Goal: Task Accomplishment & Management: Complete application form

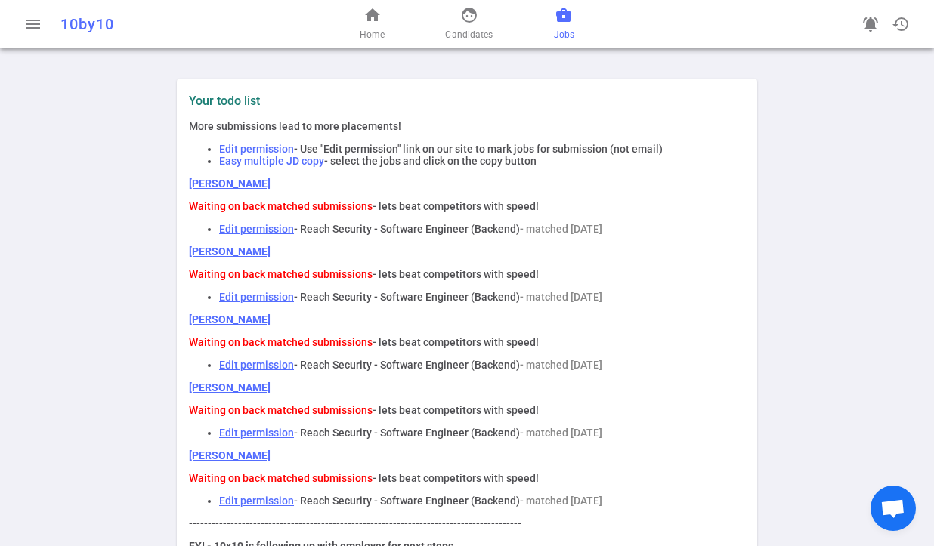
click at [568, 23] on span "business_center" at bounding box center [564, 15] width 18 height 18
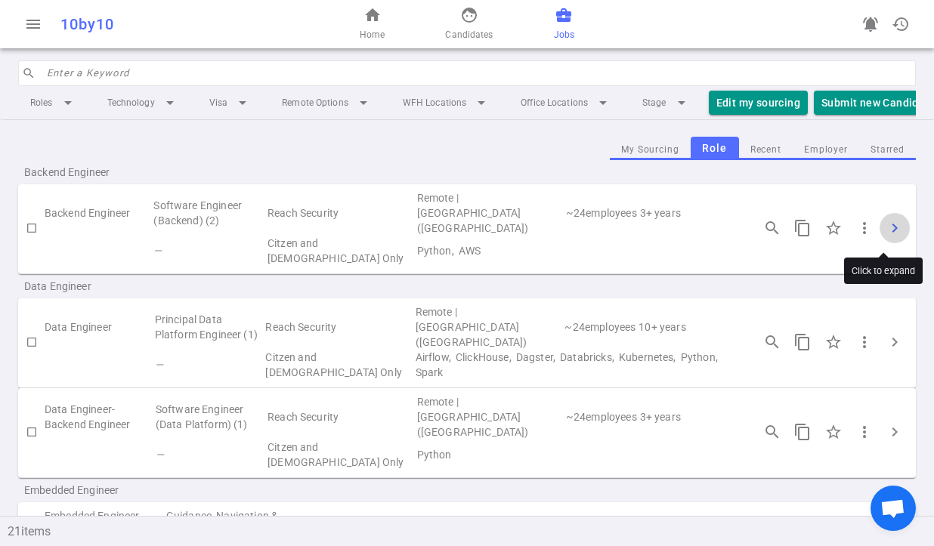
click at [885, 231] on span "chevron_right" at bounding box center [894, 228] width 18 height 18
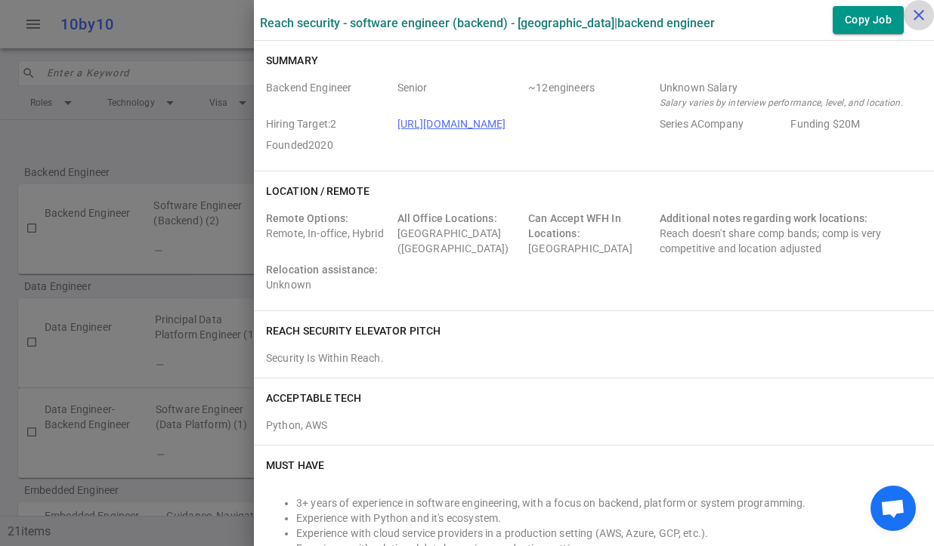
click at [919, 15] on icon "close" at bounding box center [919, 15] width 18 height 18
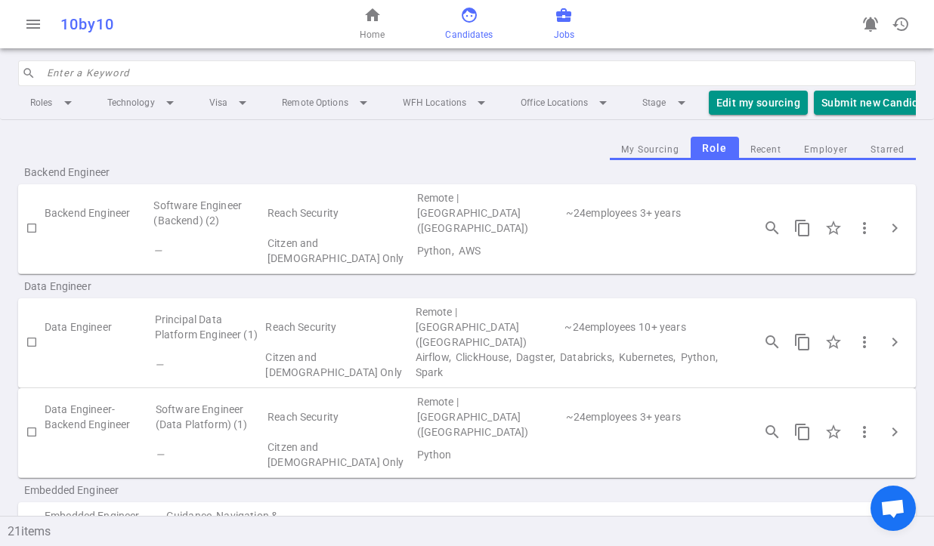
click at [471, 23] on span "face" at bounding box center [469, 15] width 18 height 18
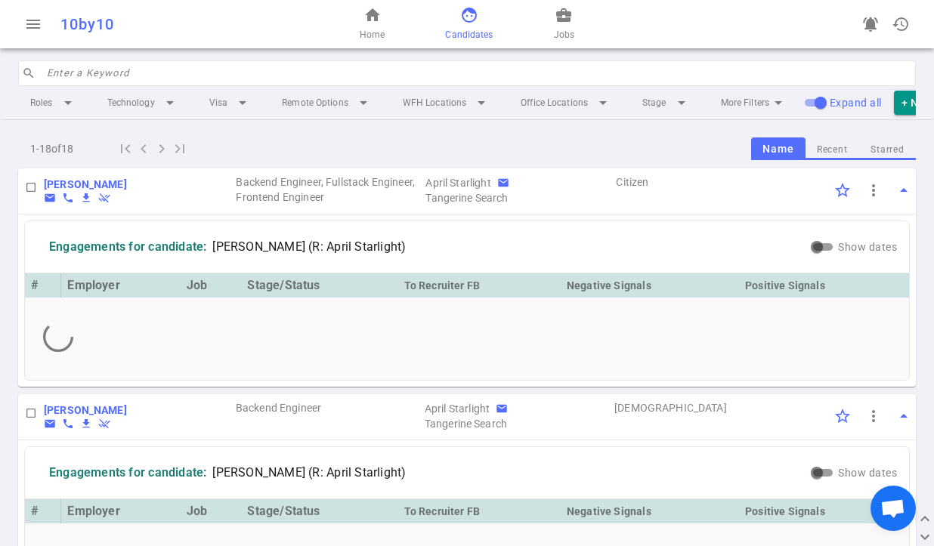
click at [126, 73] on input "search" at bounding box center [477, 73] width 860 height 24
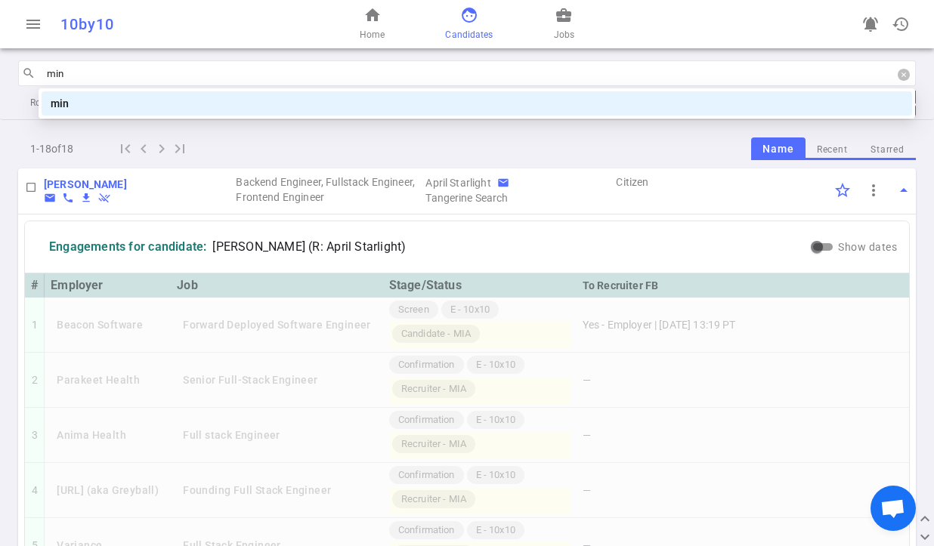
type input "minh"
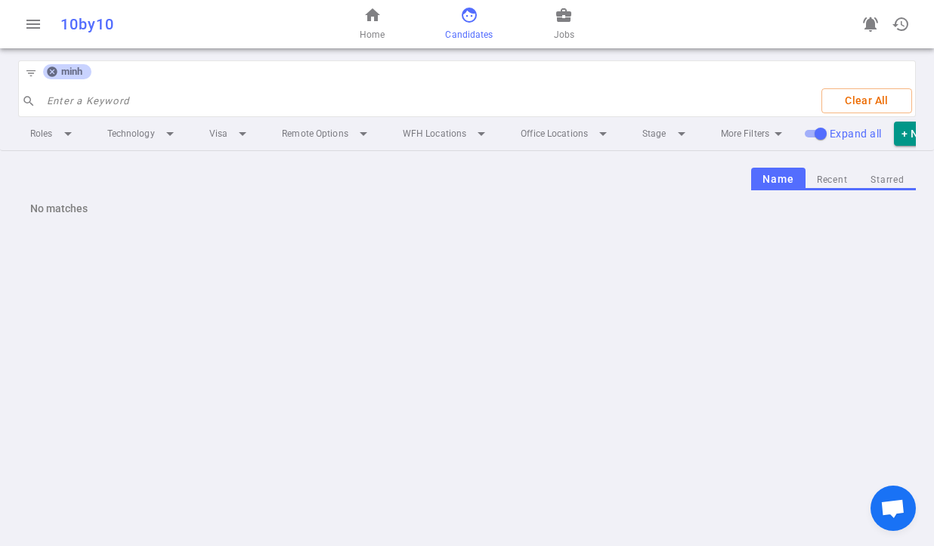
click at [464, 16] on span "face" at bounding box center [469, 15] width 18 height 18
click at [45, 67] on div "minh" at bounding box center [67, 71] width 48 height 15
click at [56, 73] on icon at bounding box center [52, 72] width 10 height 10
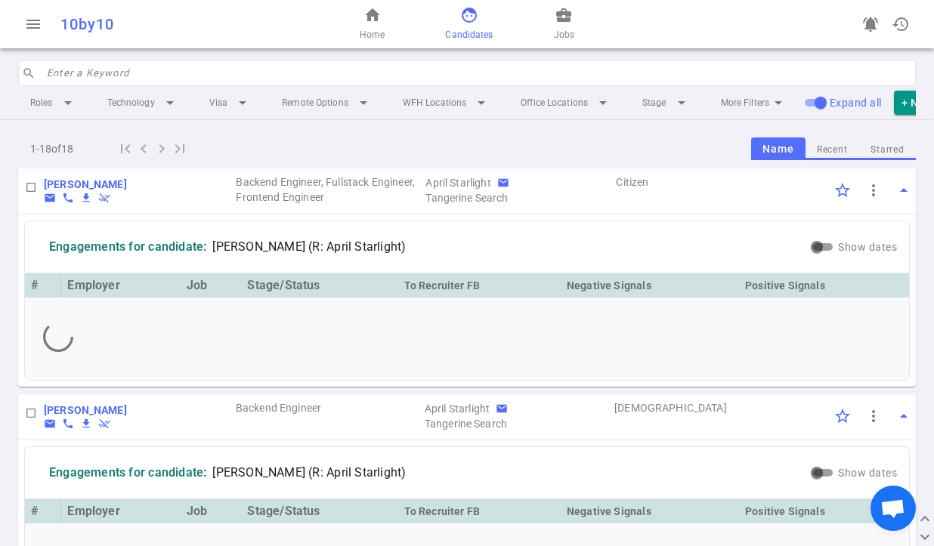
click at [116, 73] on input "search" at bounding box center [477, 73] width 860 height 24
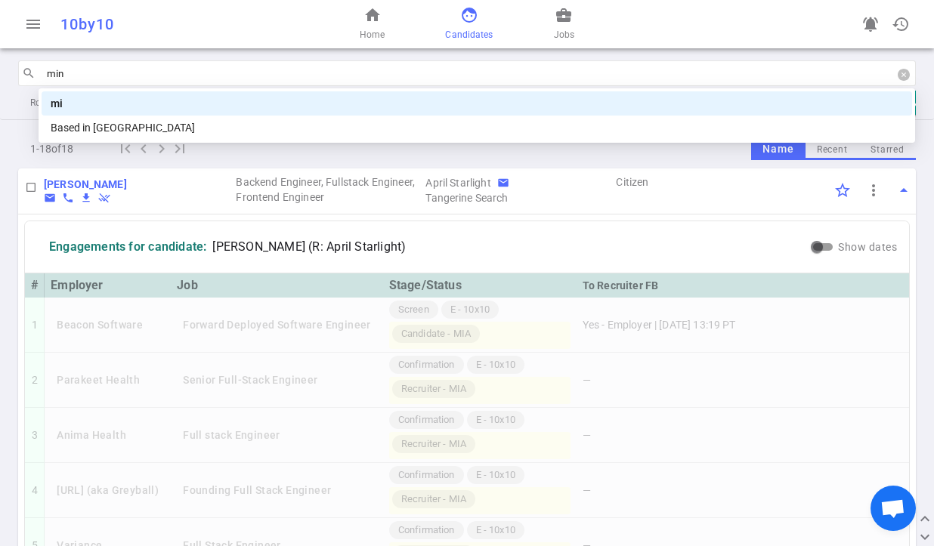
type input "minh"
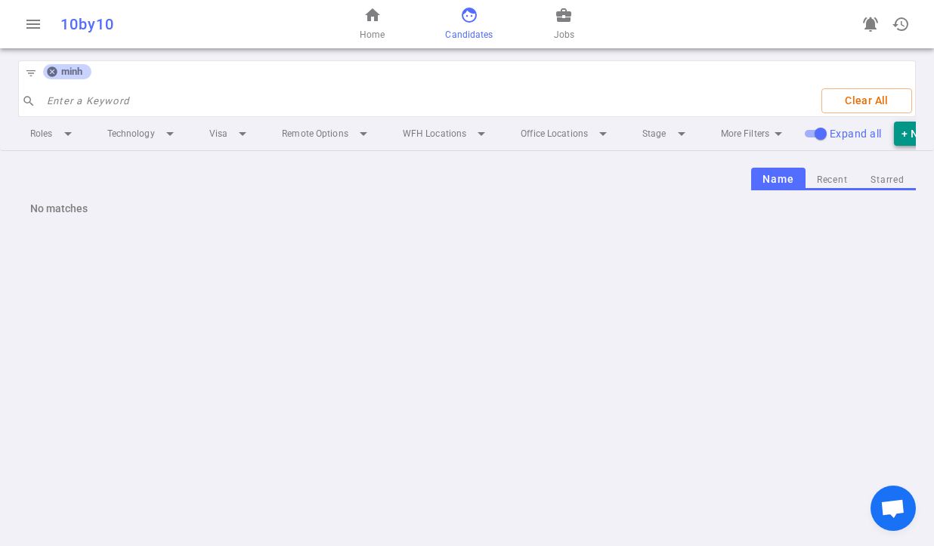
click at [905, 129] on button "+ New Candidate" at bounding box center [944, 134] width 101 height 25
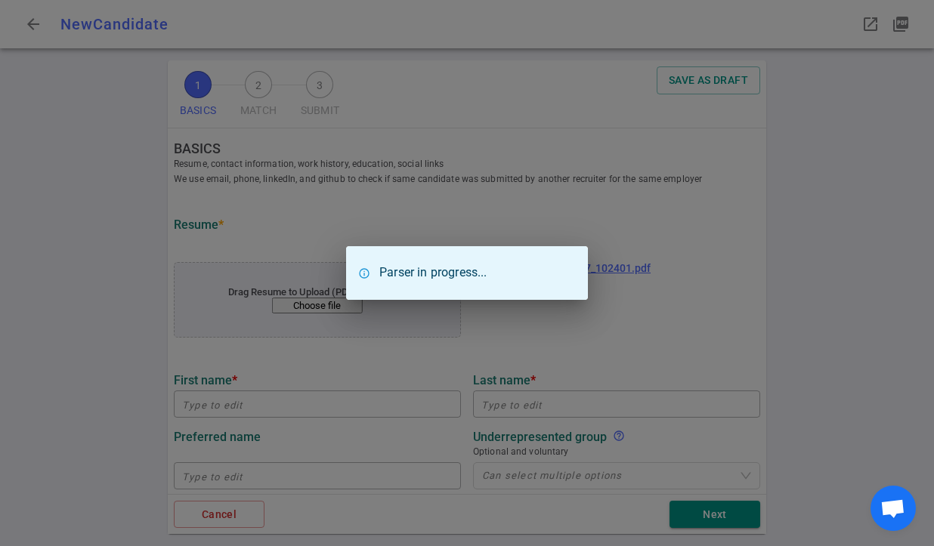
type input "[PERSON_NAME]"
type input "[EMAIL_ADDRESS][DOMAIN_NAME]"
type input "[PHONE_NUMBER]"
type input "[URL][DOMAIN_NAME]"
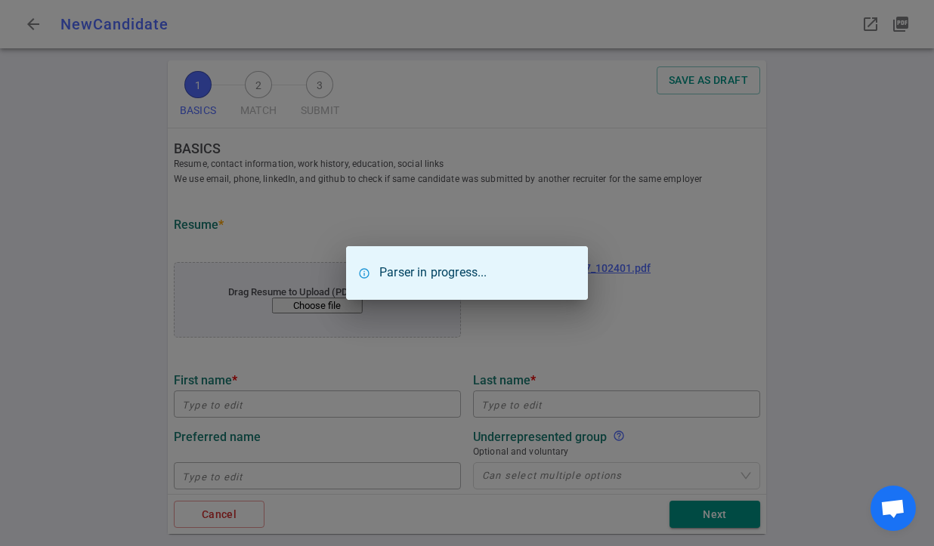
type textarea "[DOMAIN_NAME]"
type input "Disburseed Llc"
type textarea "Software Engineer, Technical Staff"
type input "5"
type input "[GEOGRAPHIC_DATA][US_STATE]"
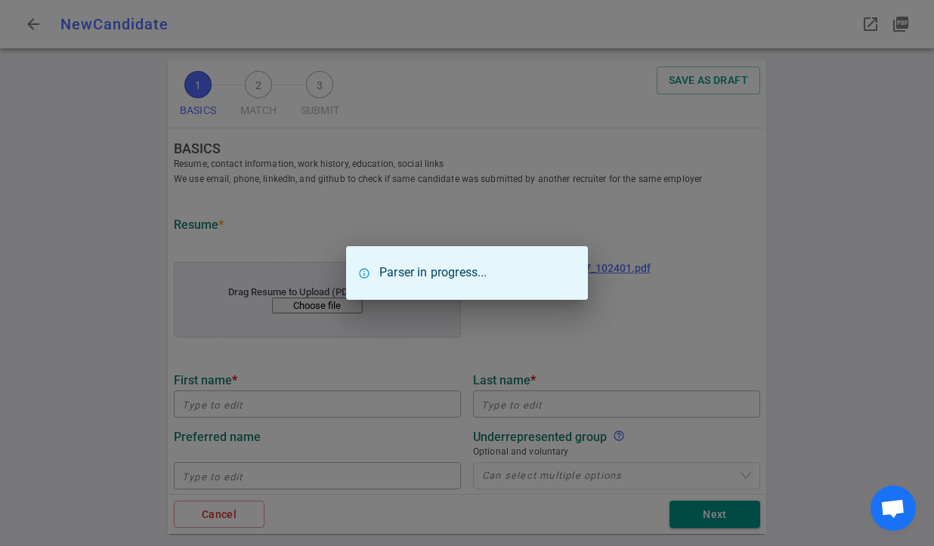
type input "Computer Engineering"
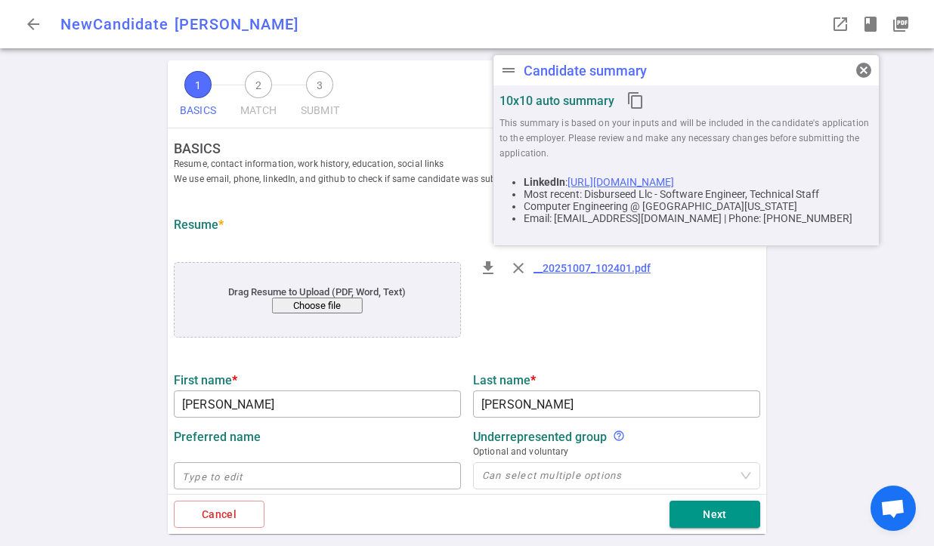
click at [329, 236] on div "Resume *" at bounding box center [467, 227] width 598 height 33
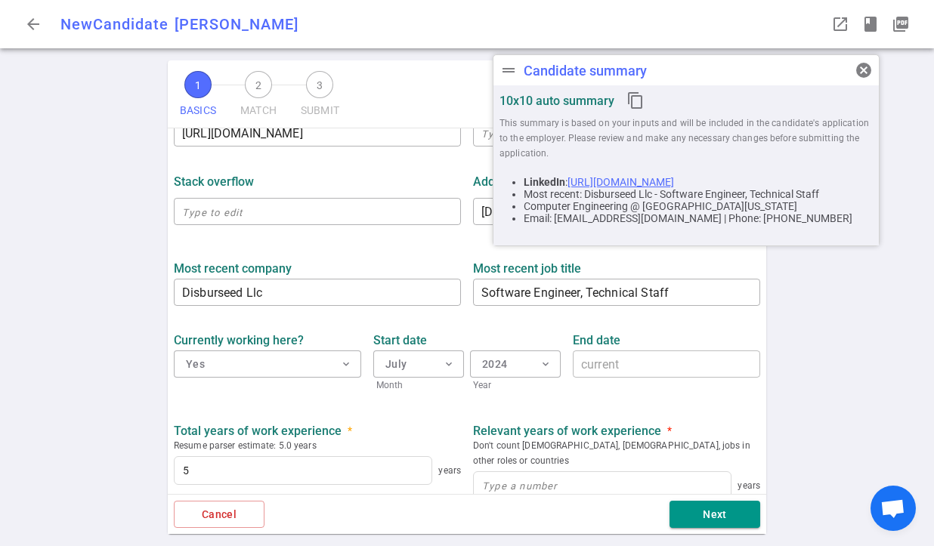
scroll to position [576, 0]
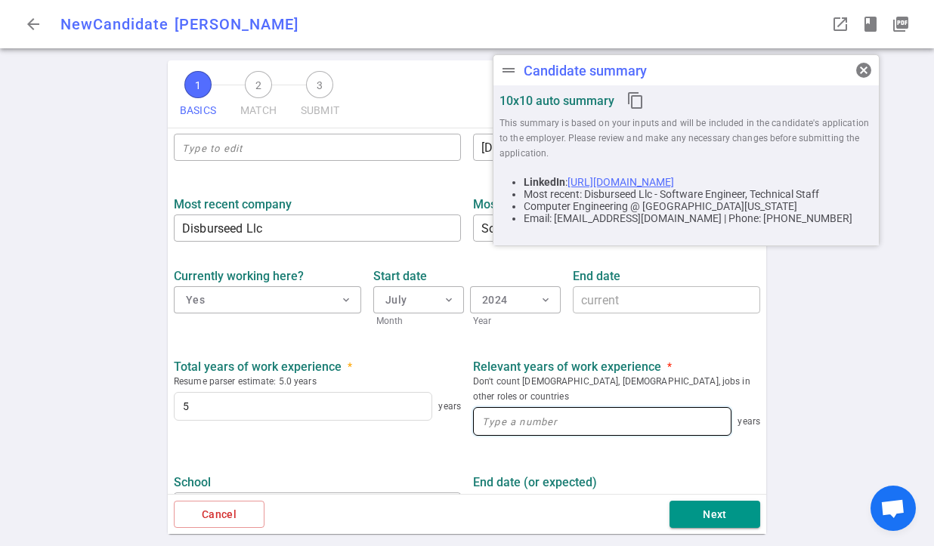
click at [584, 416] on input at bounding box center [602, 421] width 257 height 27
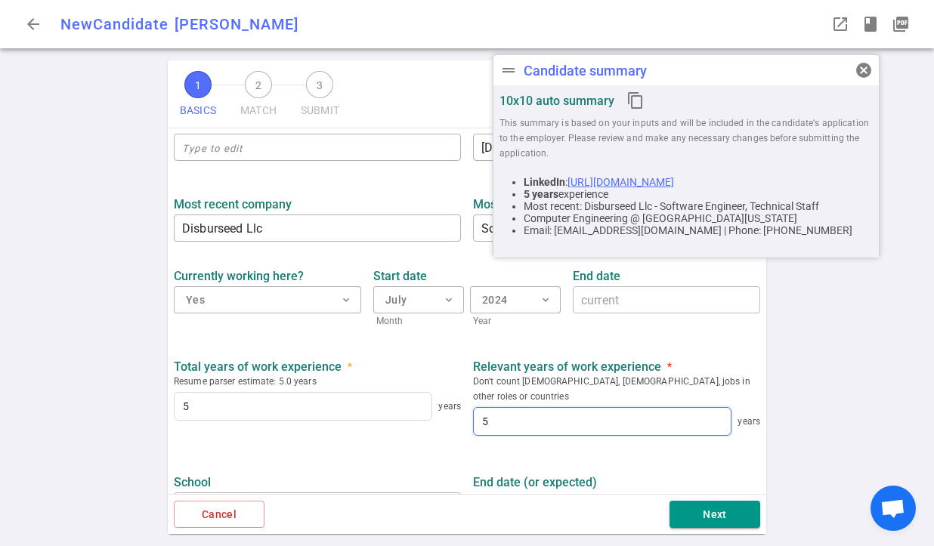
type input "5"
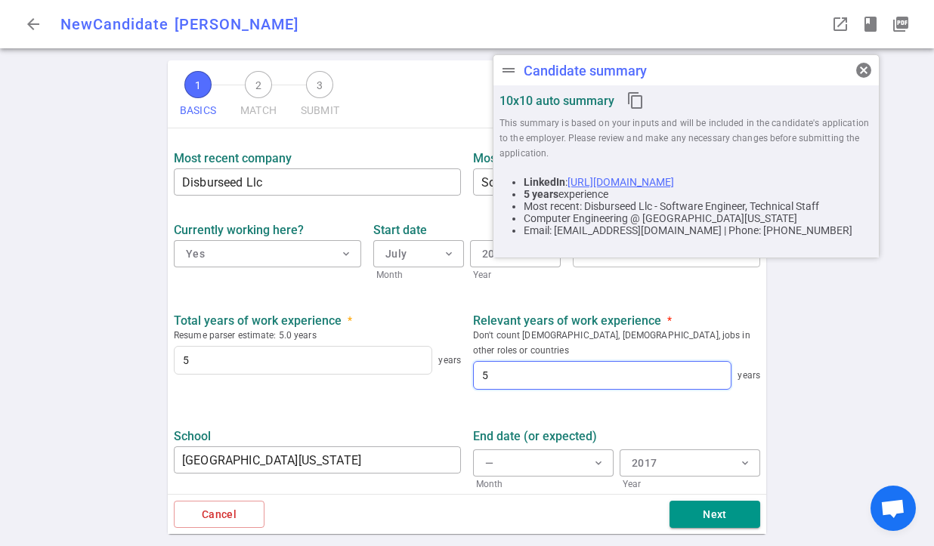
scroll to position [683, 0]
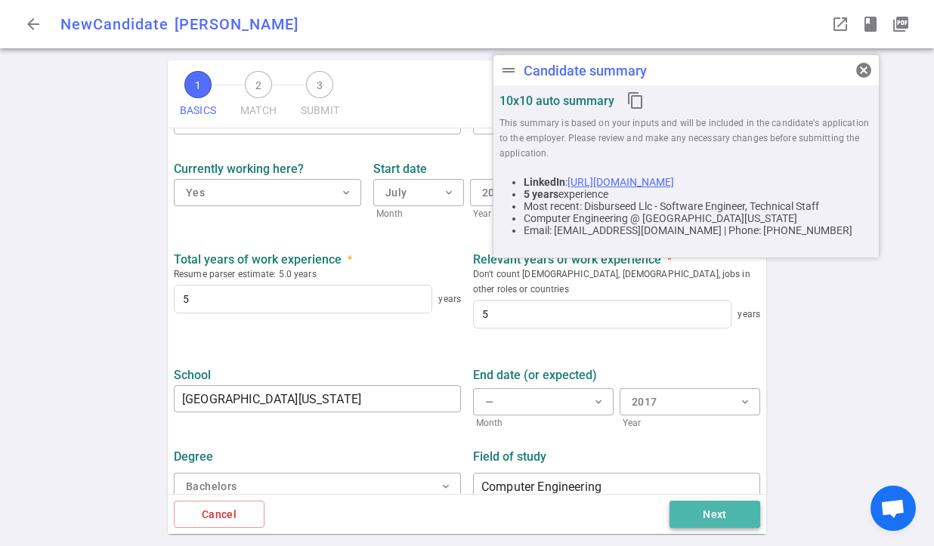
click at [715, 515] on button "Next" at bounding box center [714, 515] width 91 height 28
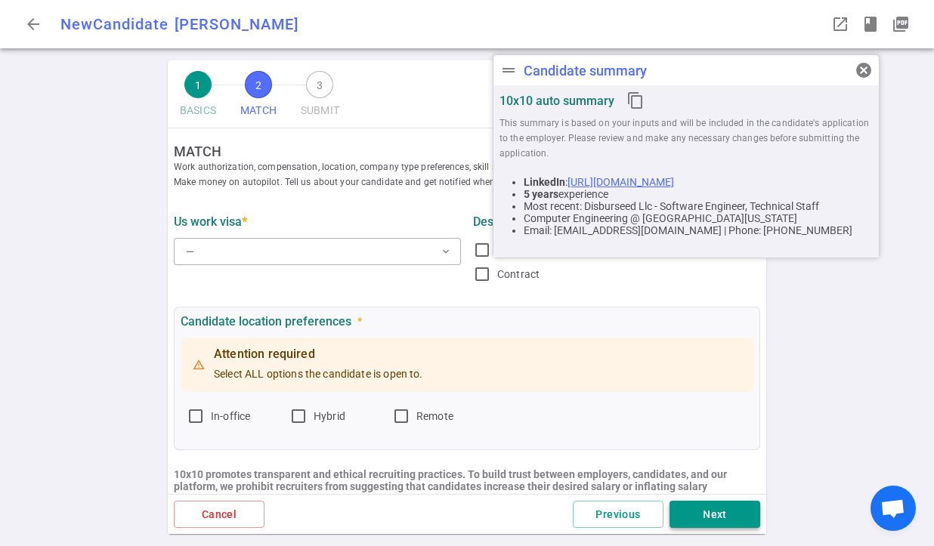
scroll to position [0, 0]
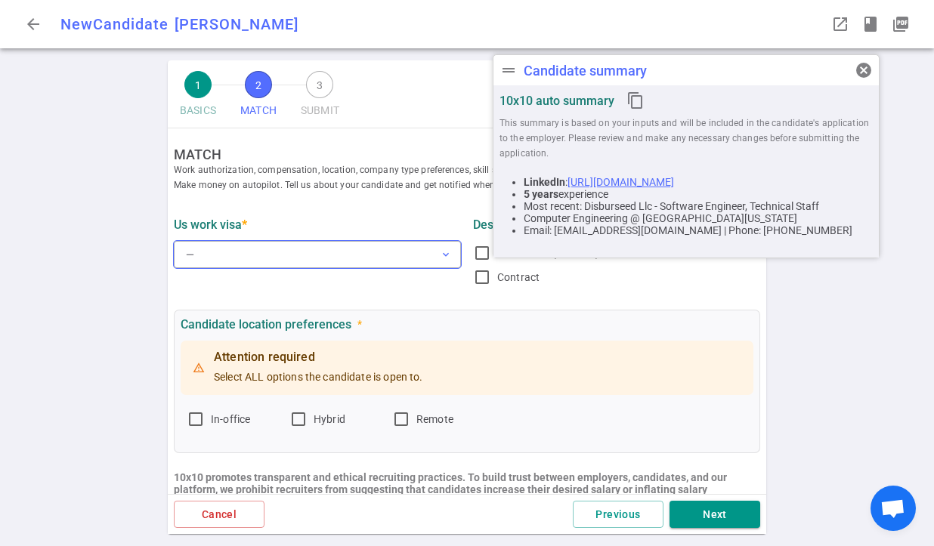
click at [399, 249] on button "— expand_more" at bounding box center [317, 254] width 287 height 27
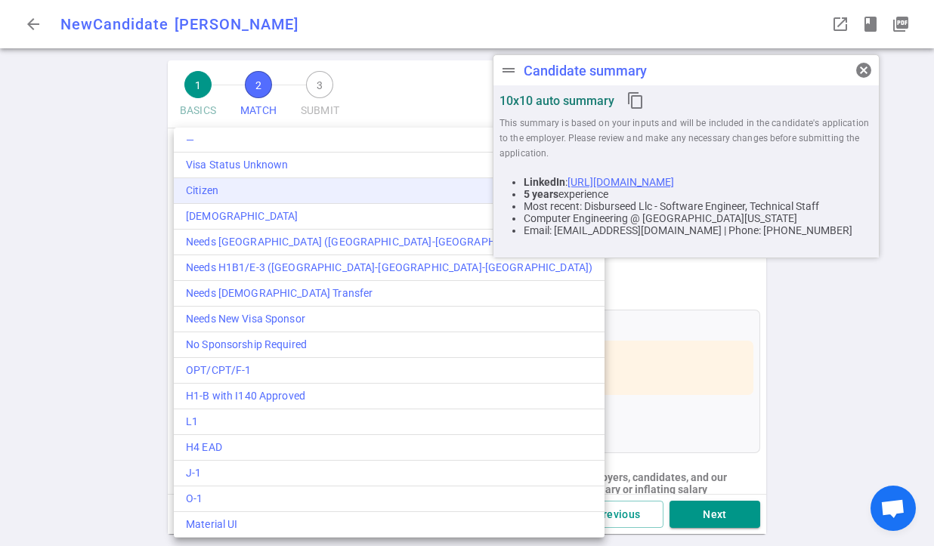
click at [207, 187] on div "Citizen" at bounding box center [389, 191] width 406 height 16
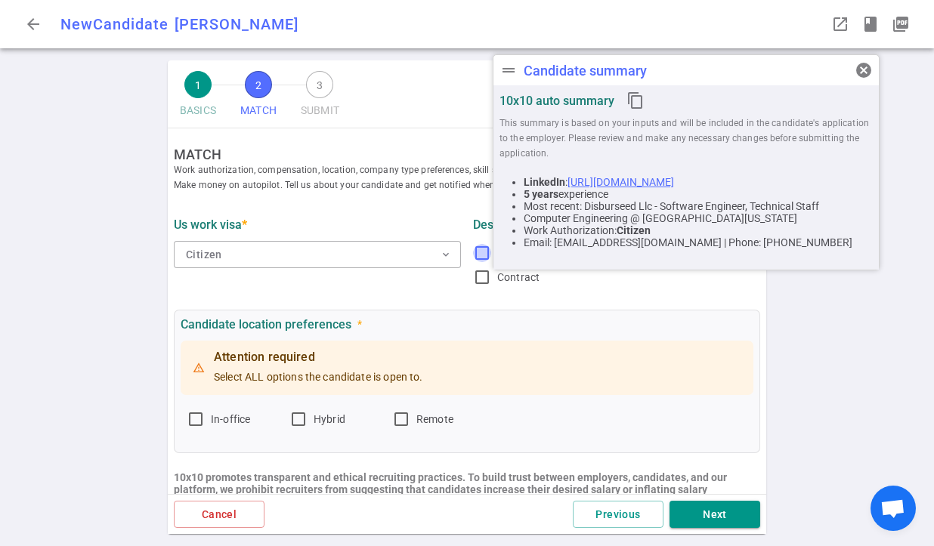
click at [477, 255] on input "Permanent (full-time)" at bounding box center [482, 253] width 18 height 18
checkbox input "true"
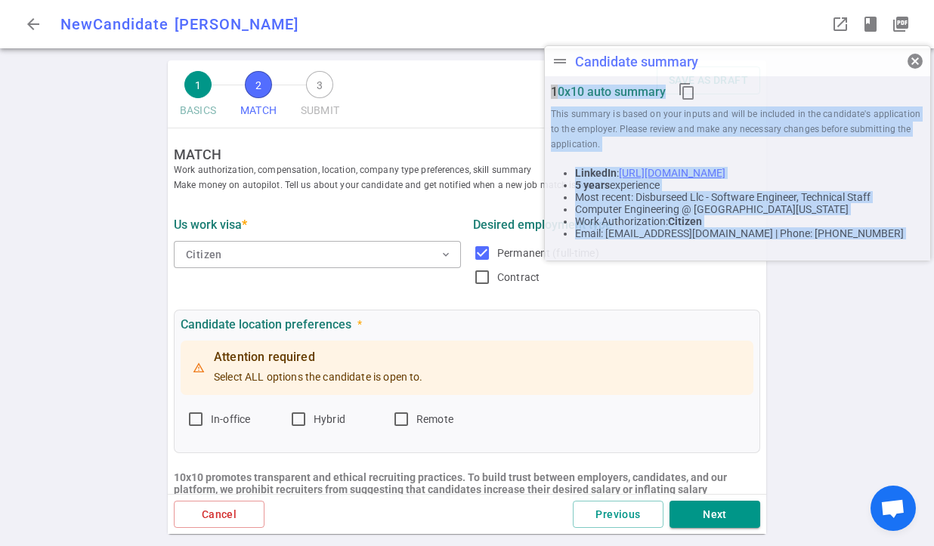
drag, startPoint x: 675, startPoint y: 67, endPoint x: 725, endPoint y: 58, distance: 50.7
click at [725, 58] on div "drag_handle Candidate summary cancel" at bounding box center [737, 61] width 385 height 30
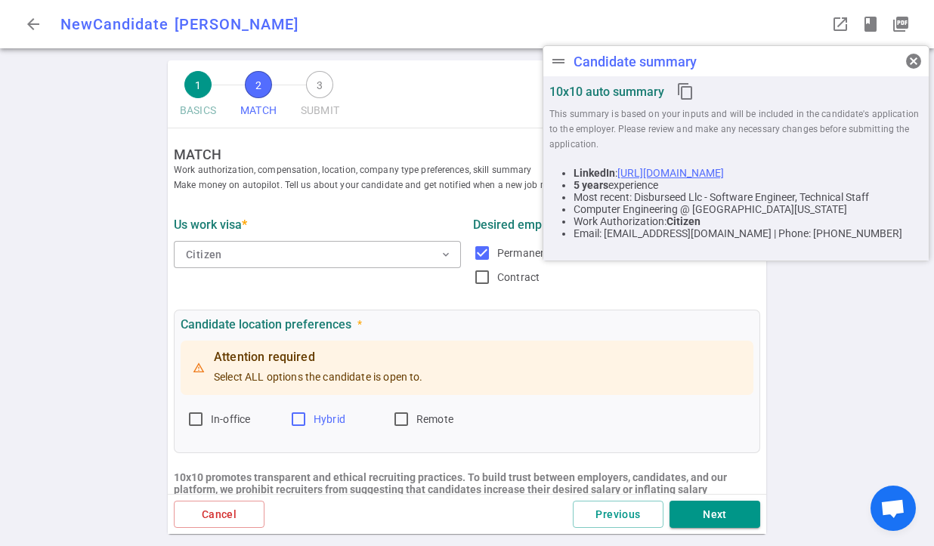
click at [299, 423] on input "Hybrid" at bounding box center [298, 419] width 18 height 18
checkbox input "true"
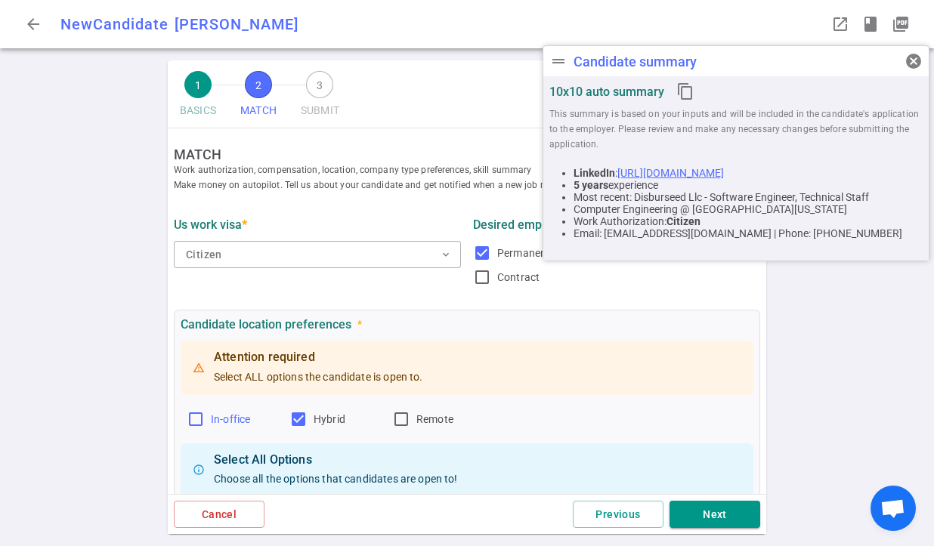
click at [197, 420] on input "In-office" at bounding box center [196, 419] width 18 height 18
checkbox input "true"
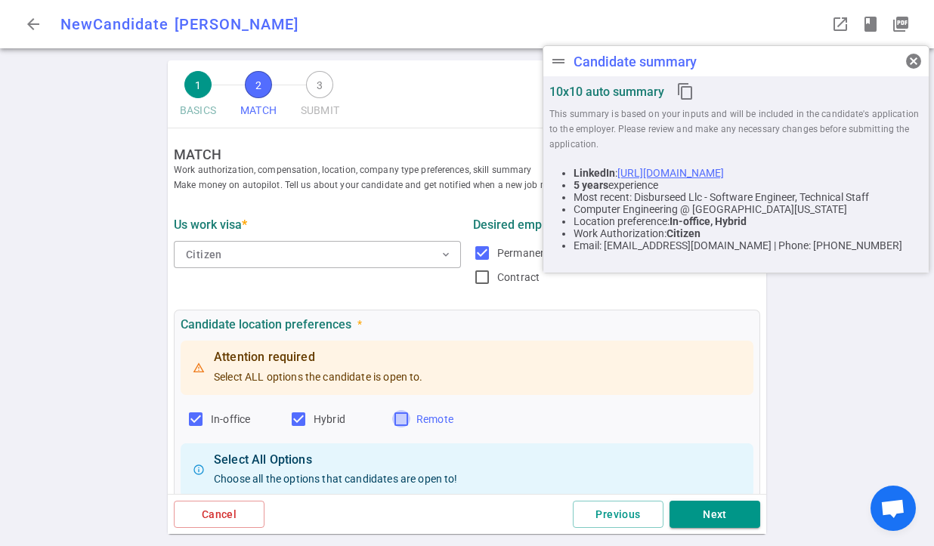
click at [404, 421] on input "Remote" at bounding box center [401, 419] width 18 height 18
checkbox input "true"
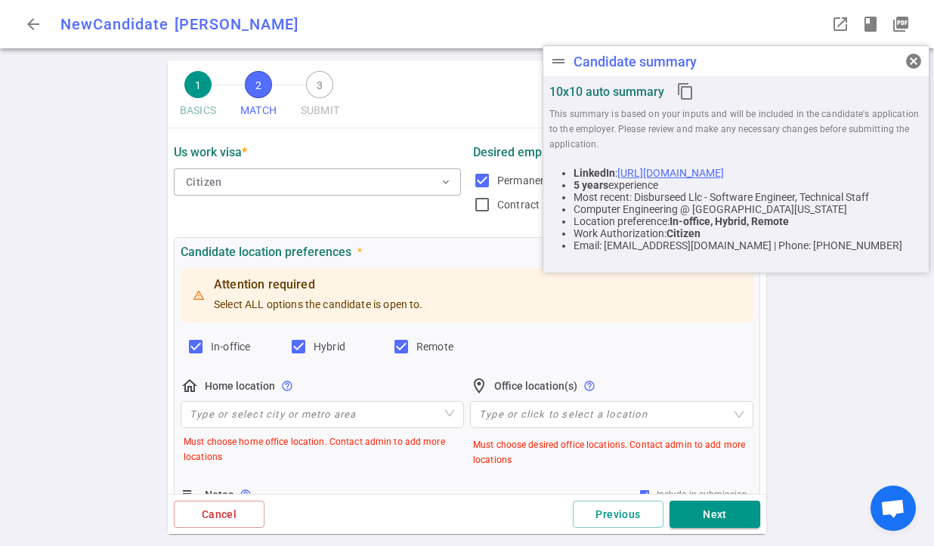
scroll to position [91, 0]
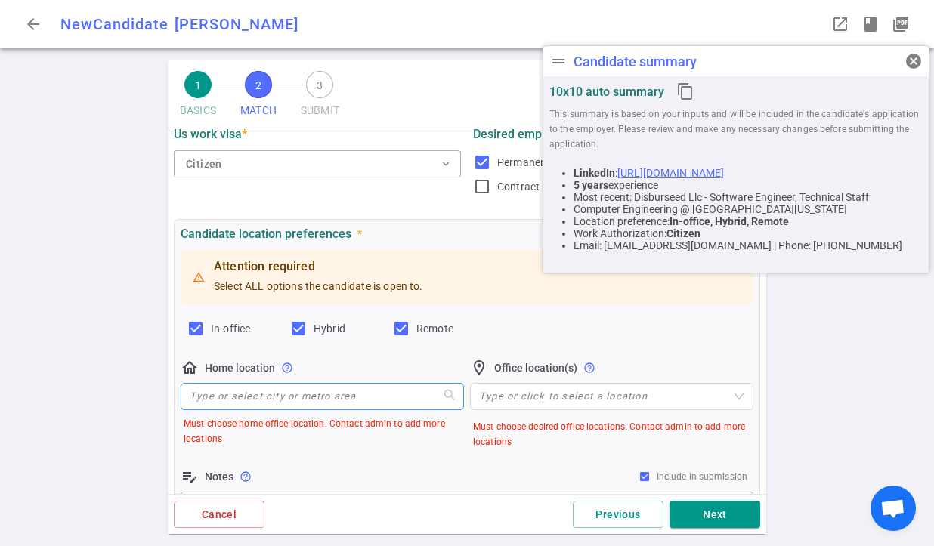
click at [428, 405] on input "search" at bounding box center [322, 397] width 265 height 26
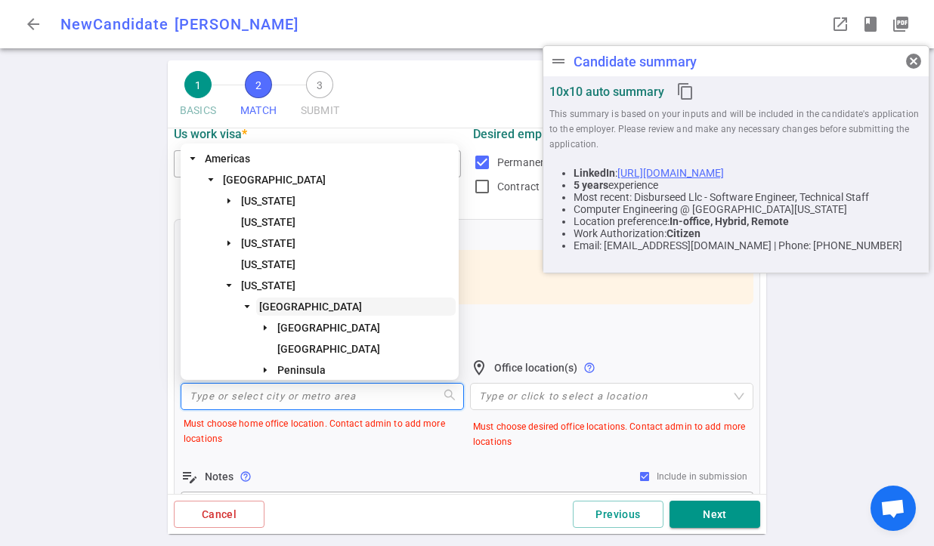
click at [310, 307] on span "[GEOGRAPHIC_DATA]" at bounding box center [310, 307] width 103 height 12
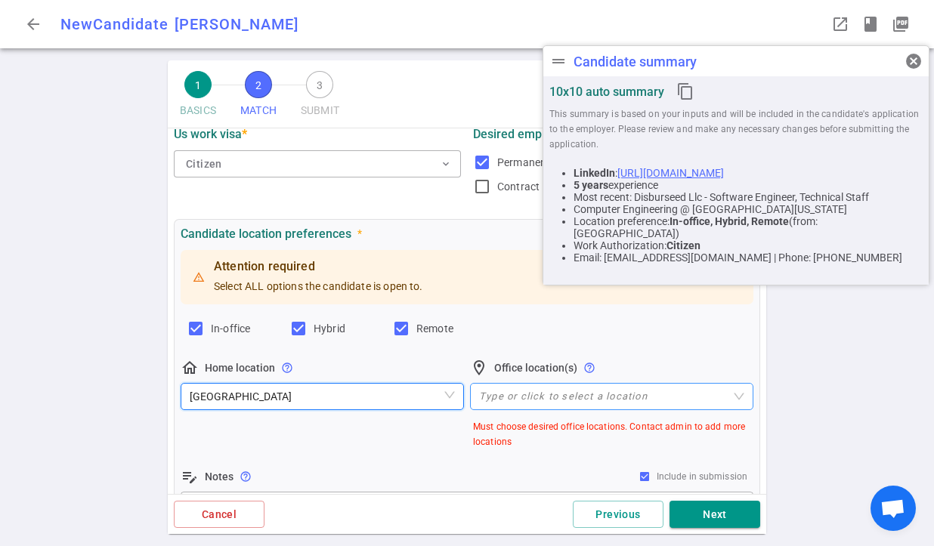
click at [722, 396] on div at bounding box center [603, 396] width 261 height 11
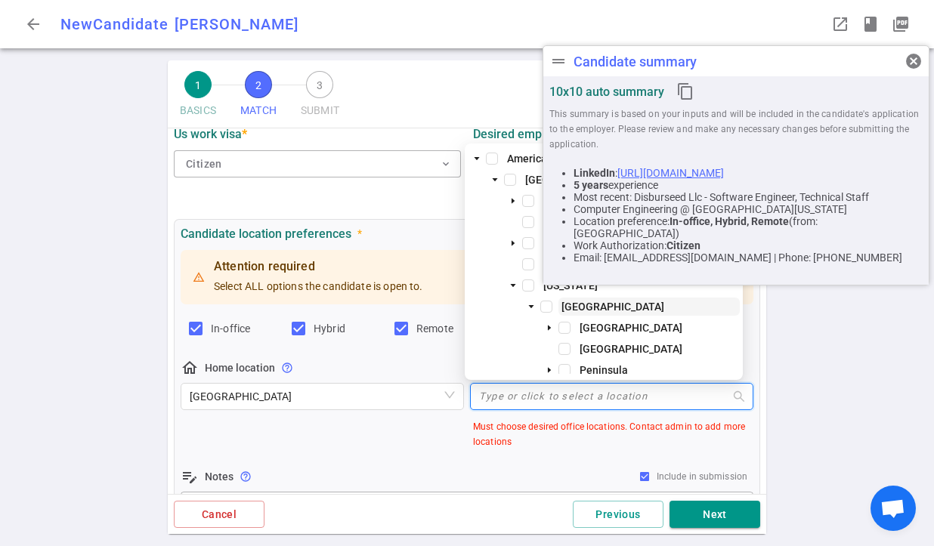
click at [582, 305] on span "[GEOGRAPHIC_DATA]" at bounding box center [612, 307] width 103 height 12
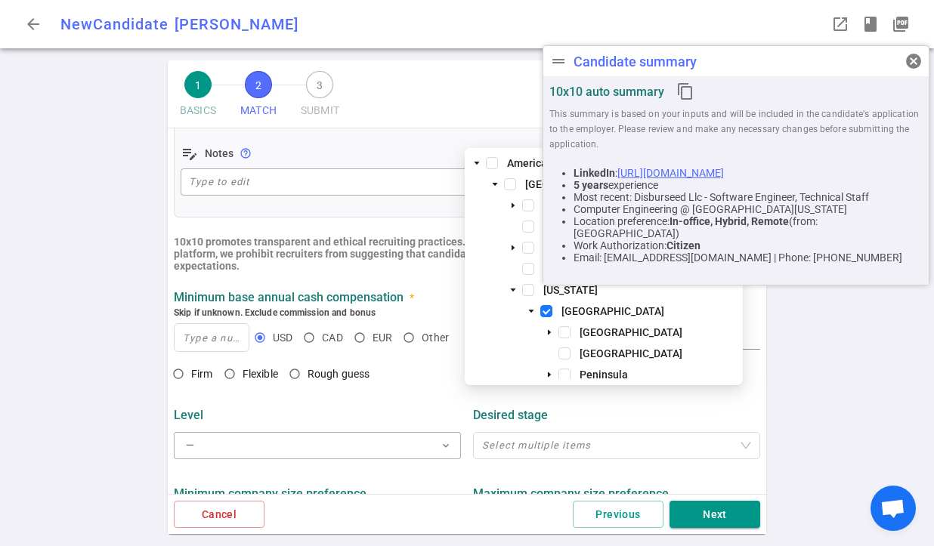
scroll to position [385, 0]
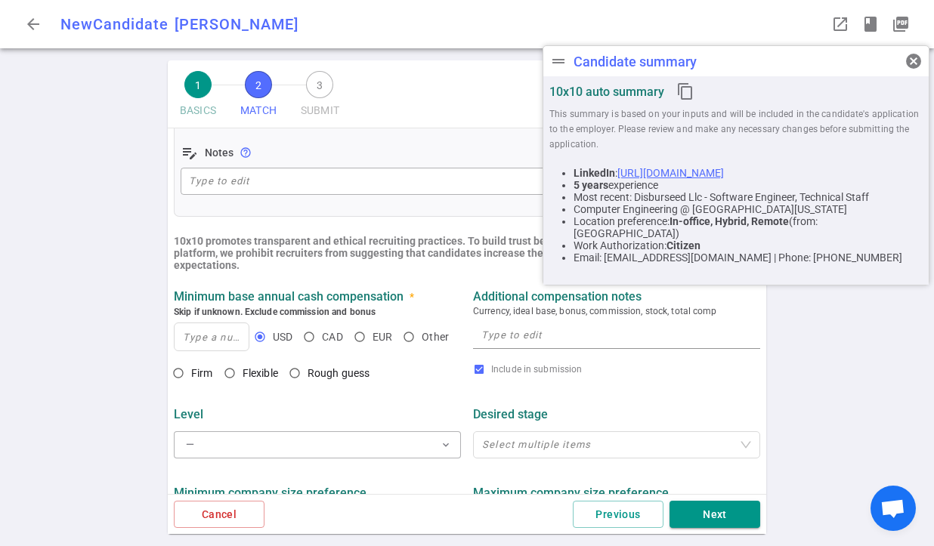
click at [144, 351] on div "1 BASICS 2 MATCH 3 SUBMIT SAVE AS DRAFT MATCH Work authorization, compensation,…" at bounding box center [467, 303] width 934 height 486
click at [182, 339] on input at bounding box center [212, 336] width 74 height 27
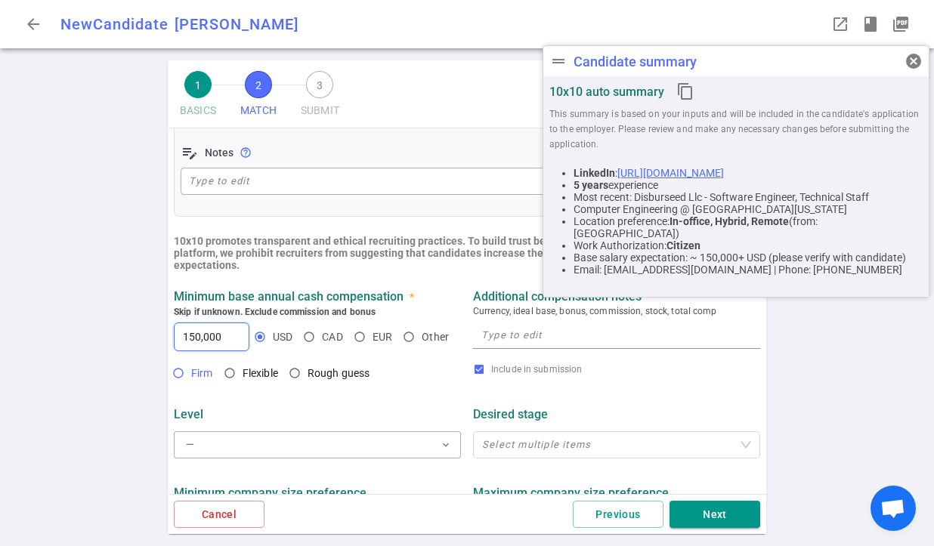
type input "150,000"
click at [184, 370] on input "Firm" at bounding box center [178, 373] width 26 height 26
radio input "true"
click at [510, 342] on textarea at bounding box center [616, 334] width 270 height 17
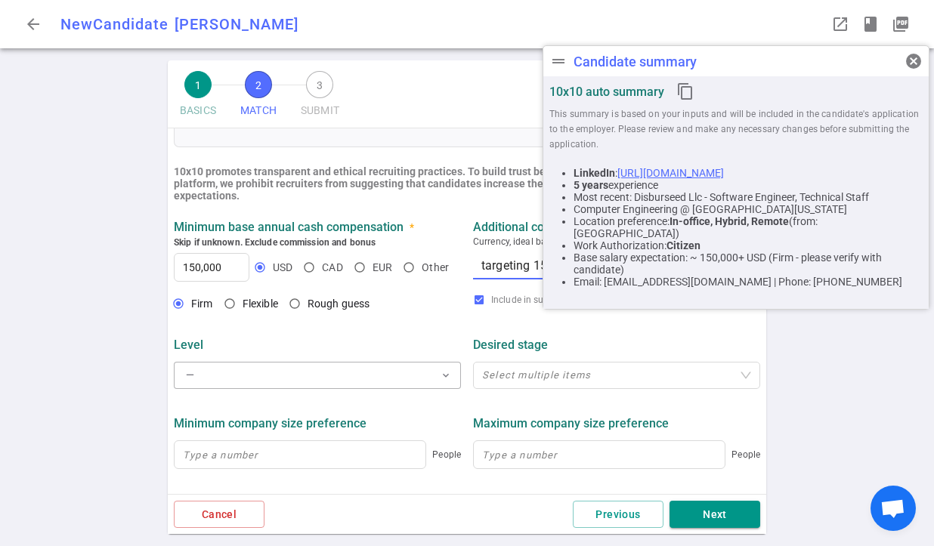
scroll to position [560, 0]
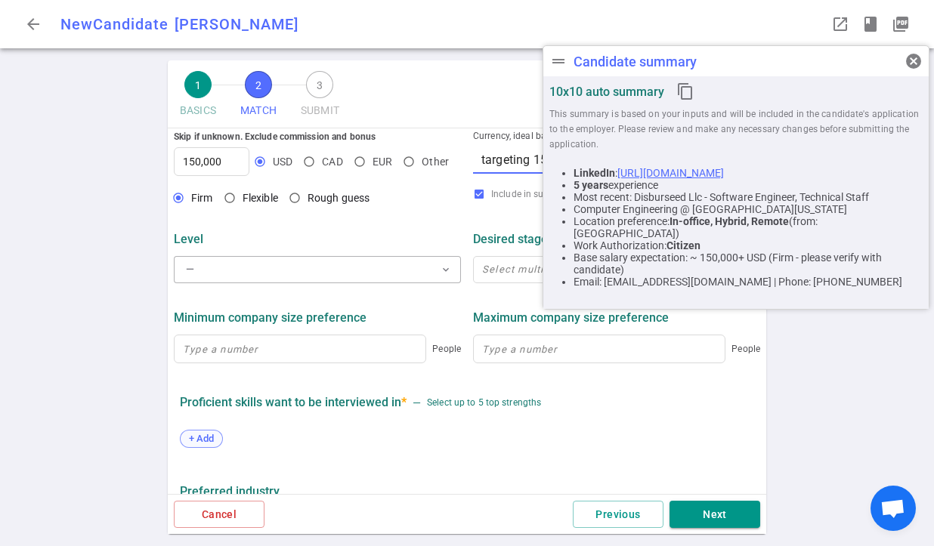
type textarea "targeting 150-180K base comp with benefits."
click at [204, 438] on span "+ Add" at bounding box center [202, 438] width 36 height 11
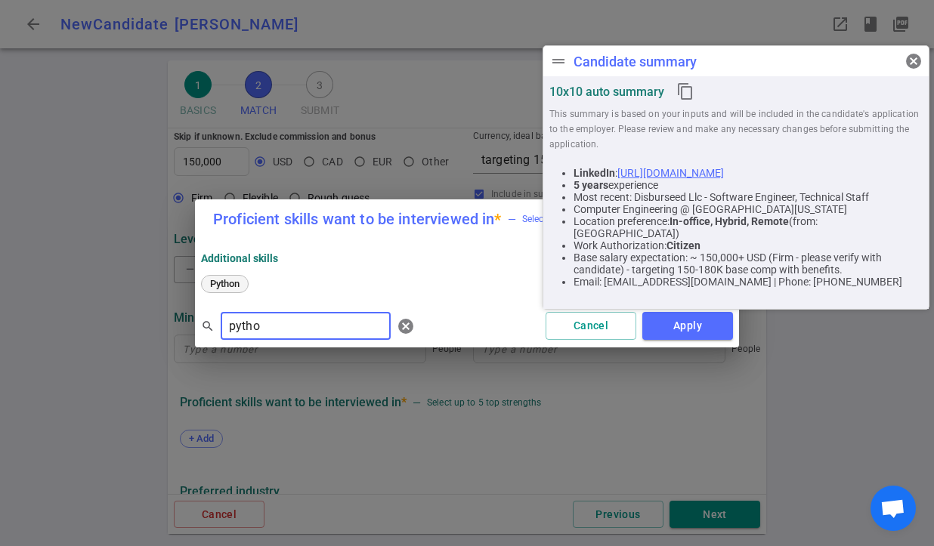
click at [229, 286] on span "Python" at bounding box center [225, 283] width 40 height 11
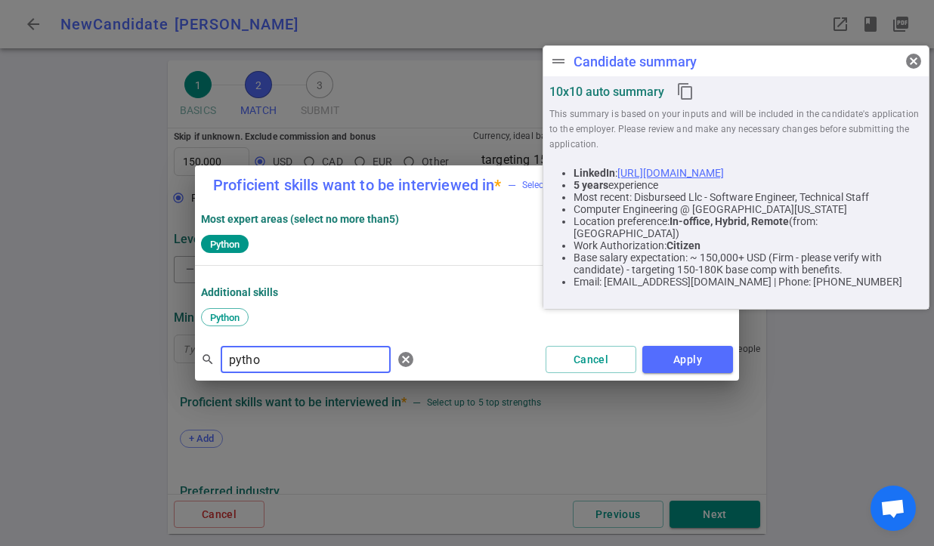
drag, startPoint x: 276, startPoint y: 358, endPoint x: 197, endPoint y: 354, distance: 78.7
click at [197, 354] on div "search pytho ​ [PERSON_NAME] Apply" at bounding box center [467, 359] width 544 height 42
type input "aws"
click at [221, 317] on span "AWS" at bounding box center [221, 317] width 32 height 11
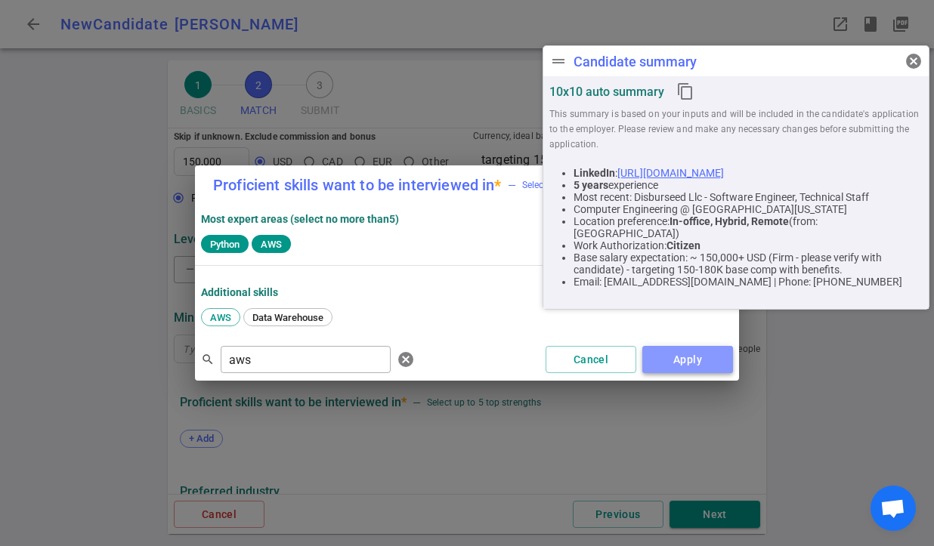
click at [677, 357] on button "Apply" at bounding box center [687, 360] width 91 height 28
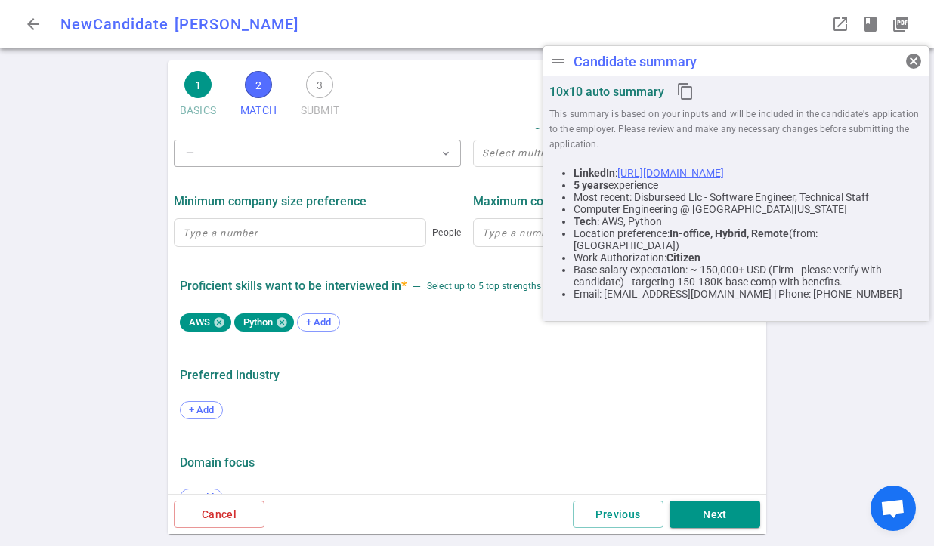
scroll to position [707, 0]
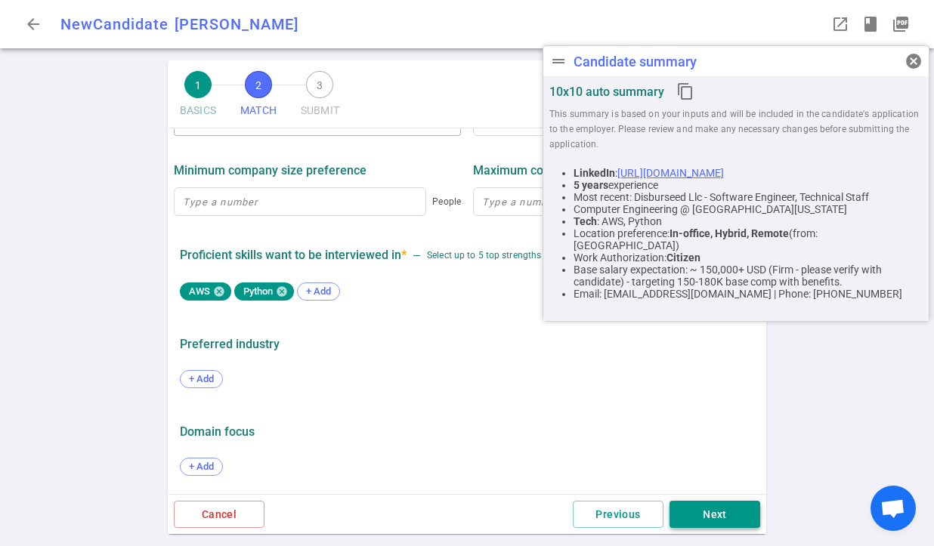
click at [715, 510] on button "Next" at bounding box center [714, 515] width 91 height 28
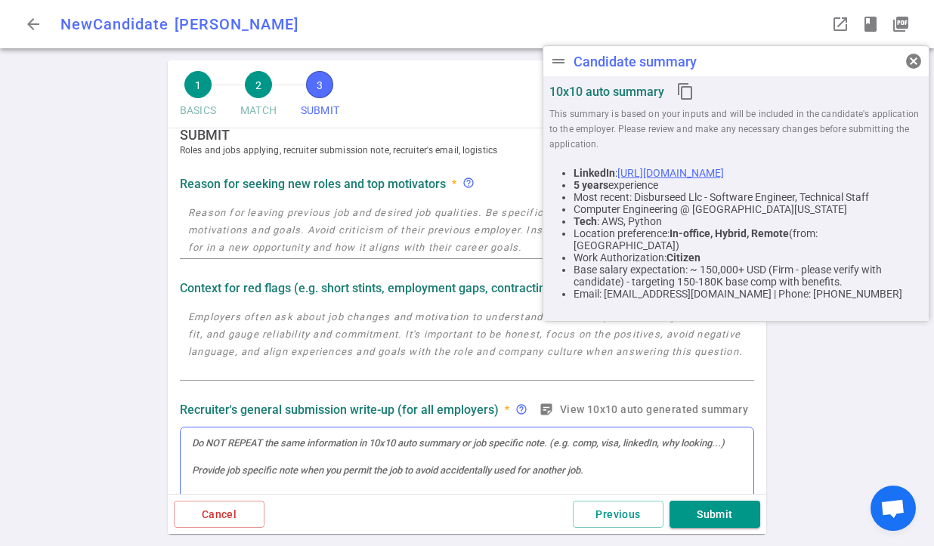
scroll to position [0, 0]
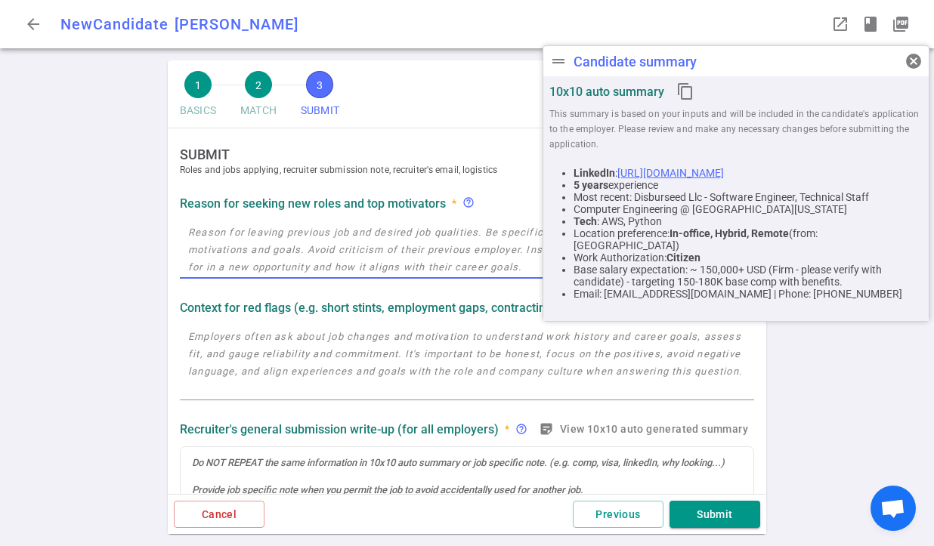
click at [282, 260] on textarea at bounding box center [467, 250] width 558 height 52
click at [329, 232] on textarea at bounding box center [467, 250] width 558 height 52
paste textarea "urrently working in an early stage startup. Wanting to make a lateral move to g…"
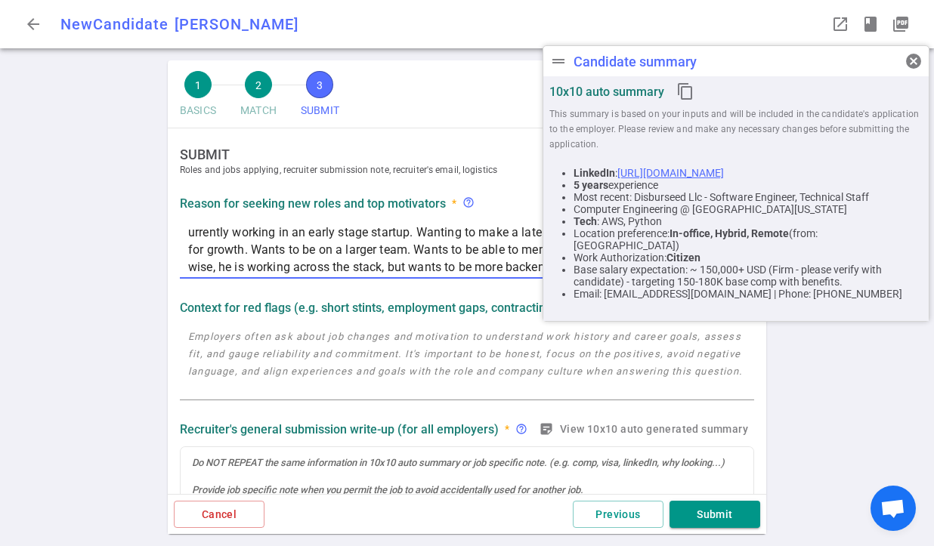
click at [189, 232] on textarea "urrently working in an early stage startup. Wanting to make a lateral move to g…" at bounding box center [467, 250] width 558 height 52
click at [330, 233] on textarea "Currently working in an early stage startup. Wanting to make a lateral move to …" at bounding box center [467, 250] width 558 height 52
click at [555, 57] on span "drag_handle" at bounding box center [558, 61] width 18 height 18
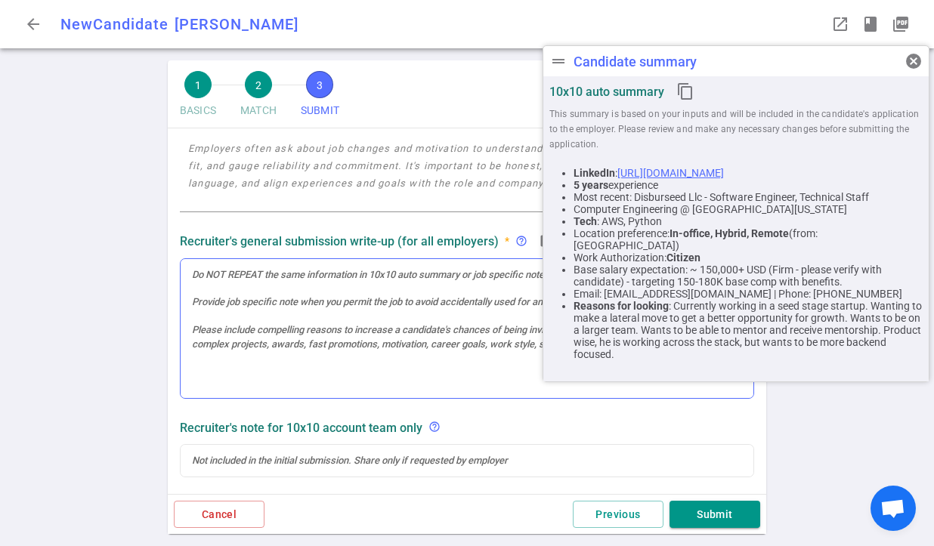
scroll to position [71, 0]
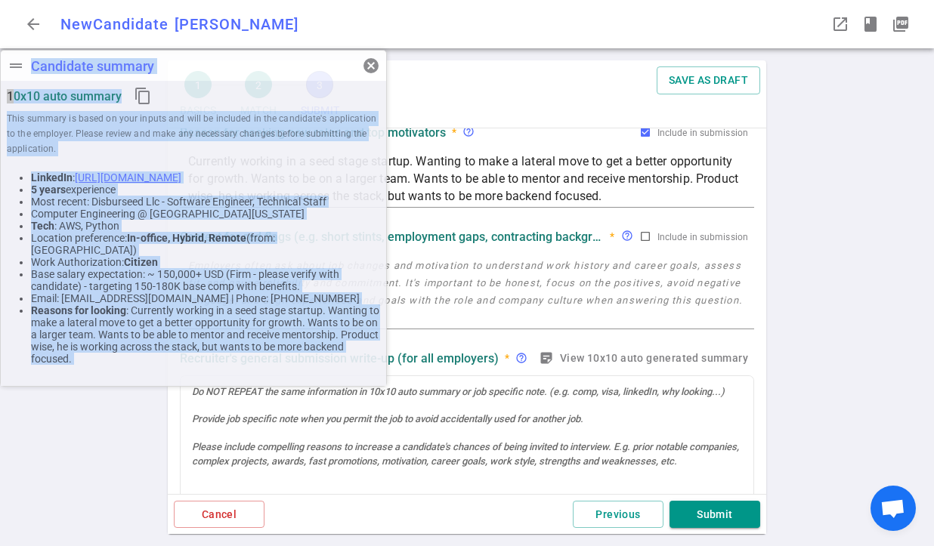
drag, startPoint x: 855, startPoint y: 52, endPoint x: 204, endPoint y: 56, distance: 651.3
click at [204, 56] on div "drag_handle Candidate summary cancel" at bounding box center [193, 66] width 385 height 30
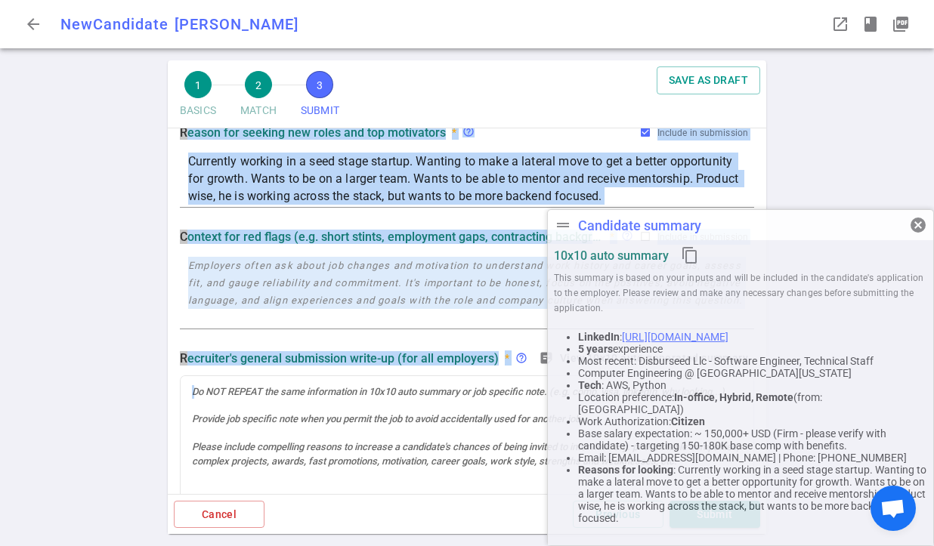
drag, startPoint x: 195, startPoint y: 60, endPoint x: 974, endPoint y: 468, distance: 879.3
click at [933, 468] on html "arrow_back New Candidate [PERSON_NAME] MD drag_handle Candidate summary cancel …" at bounding box center [467, 273] width 934 height 546
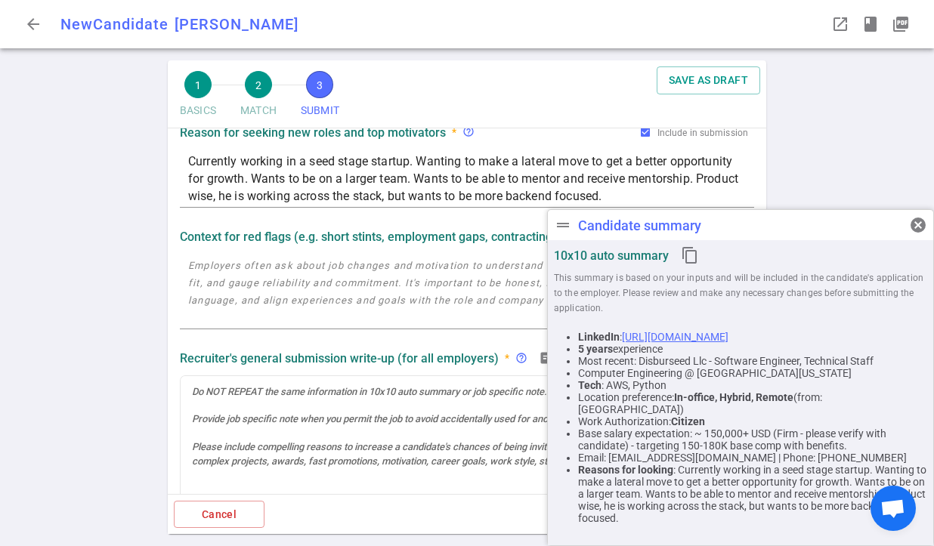
click at [610, 168] on textarea "Currently working in a seed stage startup. Wanting to make a lateral move to ge…" at bounding box center [467, 179] width 558 height 52
drag, startPoint x: 317, startPoint y: 175, endPoint x: 420, endPoint y: 168, distance: 103.7
click at [420, 168] on textarea "Currently working in a seed stage startup. Wanting to make a lateral move to ge…" at bounding box center [467, 179] width 558 height 52
click at [408, 179] on textarea "Currently working in a seed stage startup. Wanting to make a lateral move to ge…" at bounding box center [467, 179] width 558 height 52
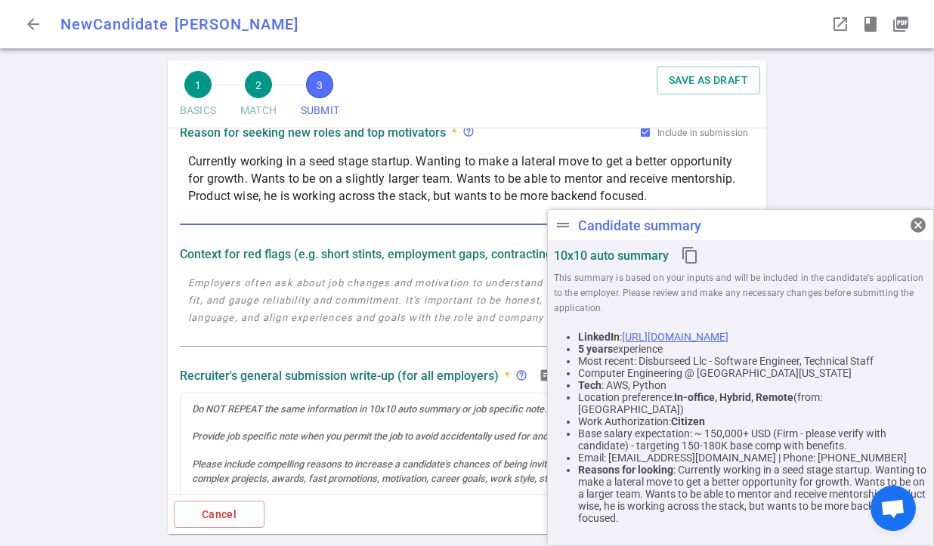
click at [515, 177] on textarea "Currently working in a seed stage startup. Wanting to make a lateral move to ge…" at bounding box center [467, 188] width 558 height 70
click at [488, 193] on textarea "Currently working in a seed stage startup. Wanting to make a lateral move to ge…" at bounding box center [467, 188] width 558 height 70
click at [230, 216] on textarea "Currently working in a seed stage startup. Wanting to make a lateral move to ge…" at bounding box center [467, 188] width 558 height 70
type textarea "Currently working in a seed stage startup. Wanting to make a lateral move to ge…"
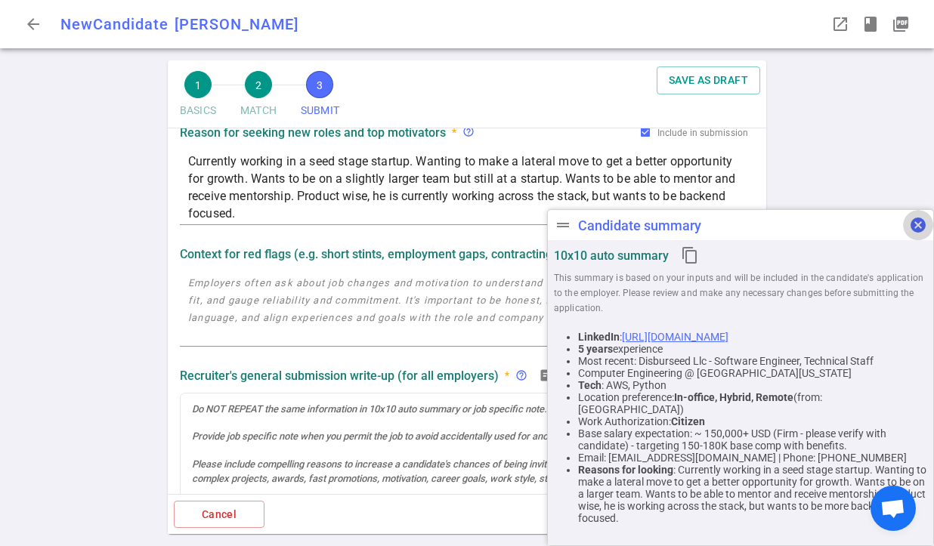
click at [919, 219] on span "cancel" at bounding box center [918, 225] width 18 height 18
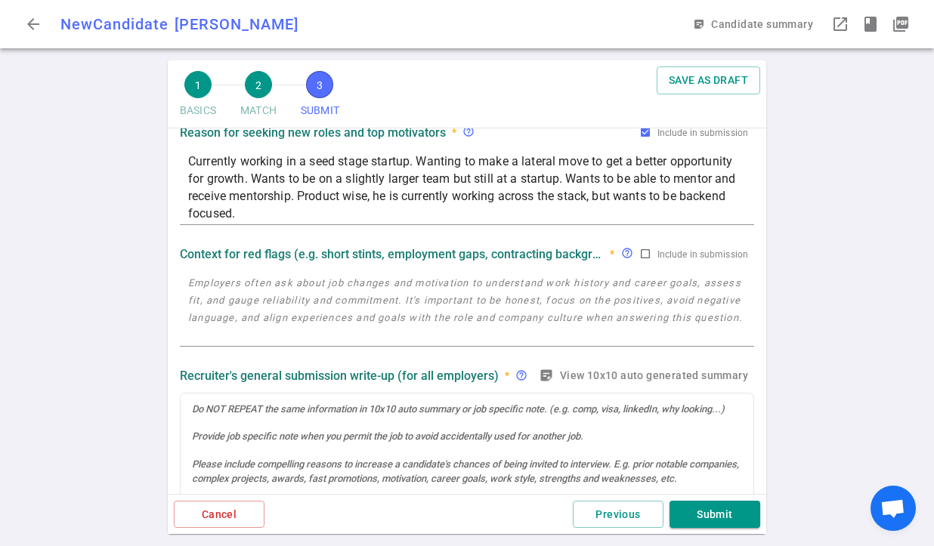
click at [306, 330] on textarea at bounding box center [467, 309] width 558 height 70
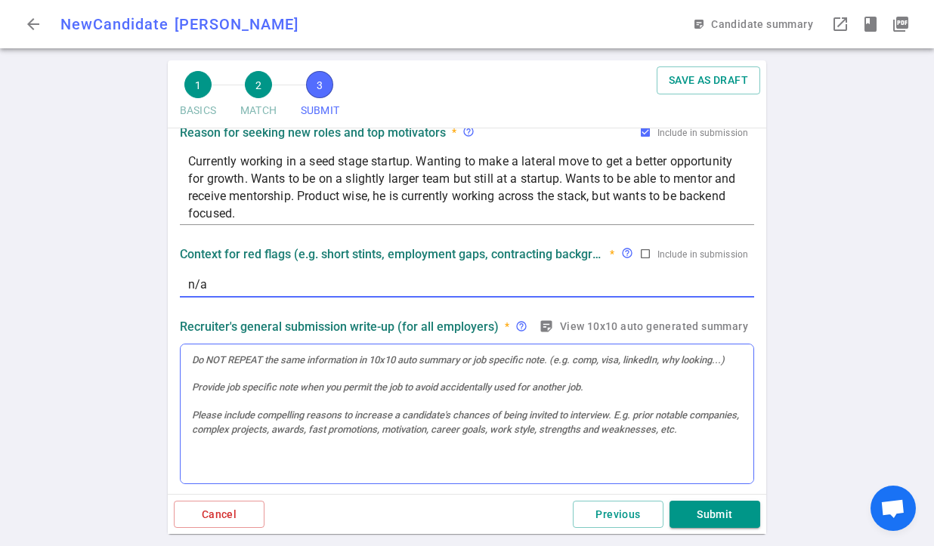
type textarea "n/a"
click at [301, 364] on div at bounding box center [467, 361] width 550 height 14
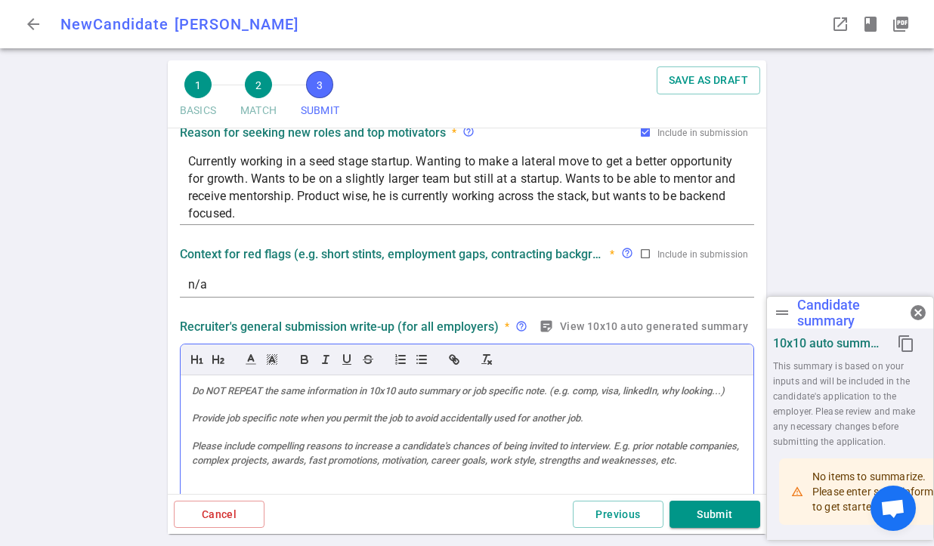
scroll to position [102, 0]
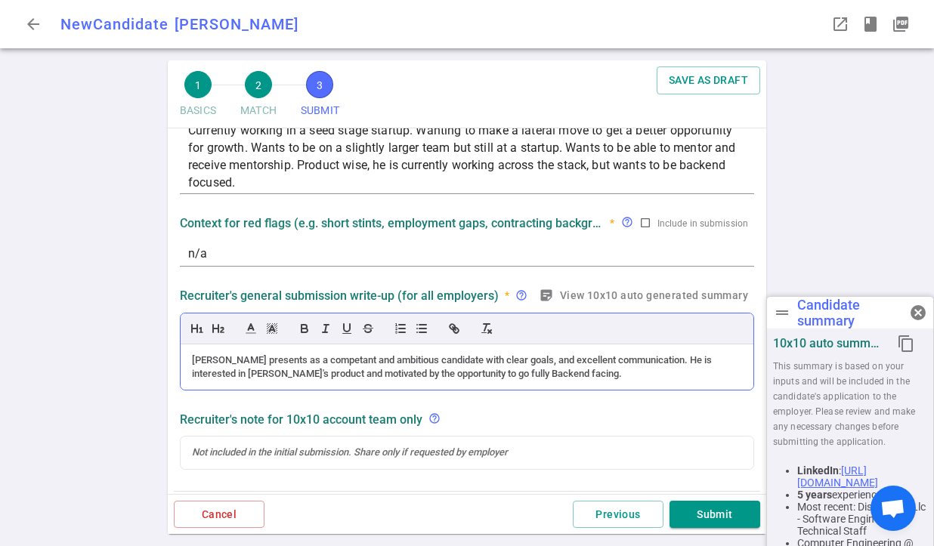
click at [340, 355] on div "[PERSON_NAME] presents as a competant and ambitious candidate with clear goals,…" at bounding box center [467, 368] width 550 height 28
click at [660, 370] on div "[PERSON_NAME] presents as a competent and ambitious candidate with clear goals,…" at bounding box center [467, 368] width 550 height 28
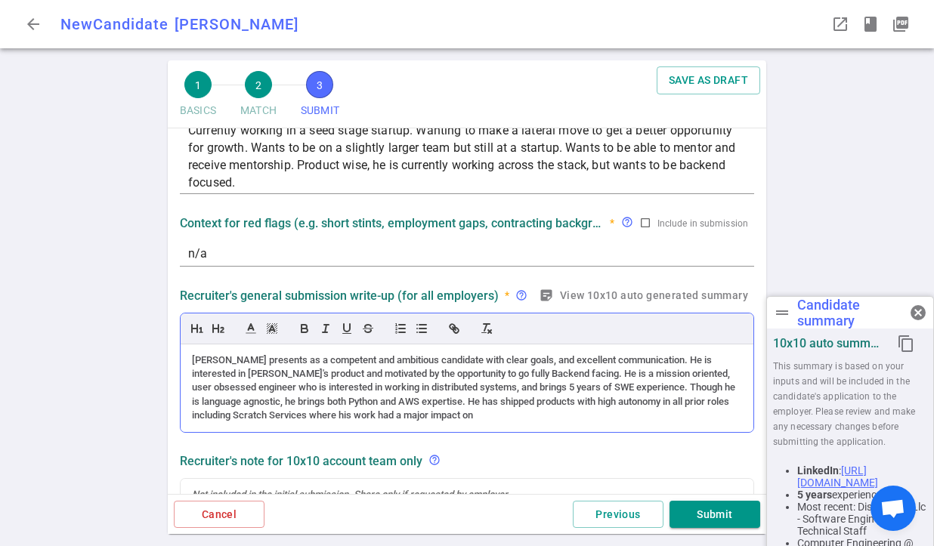
click at [455, 416] on div "[PERSON_NAME] presents as a competent and ambitious candidate with clear goals,…" at bounding box center [467, 389] width 550 height 70
click at [550, 413] on div "[PERSON_NAME] presents as a competent and ambitious candidate with clear goals,…" at bounding box center [467, 389] width 550 height 70
click at [563, 416] on div "[PERSON_NAME] presents as a competent and ambitious candidate with clear goals,…" at bounding box center [467, 389] width 550 height 70
drag, startPoint x: 724, startPoint y: 416, endPoint x: 681, endPoint y: 422, distance: 43.5
click at [681, 422] on div "[PERSON_NAME] presents as a competent and ambitious candidate with clear goals,…" at bounding box center [467, 389] width 550 height 70
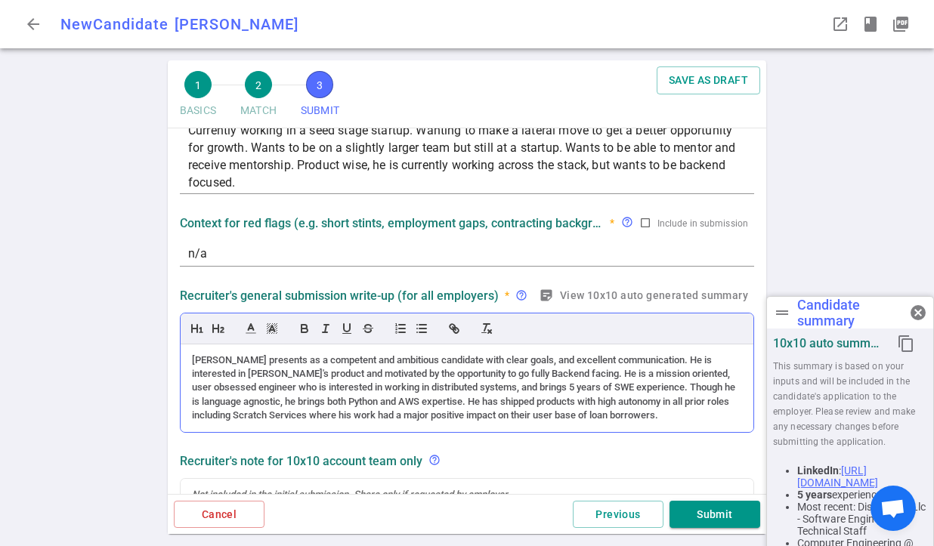
click at [696, 409] on div "[PERSON_NAME] presents as a competent and ambitious candidate with clear goals,…" at bounding box center [467, 389] width 550 height 70
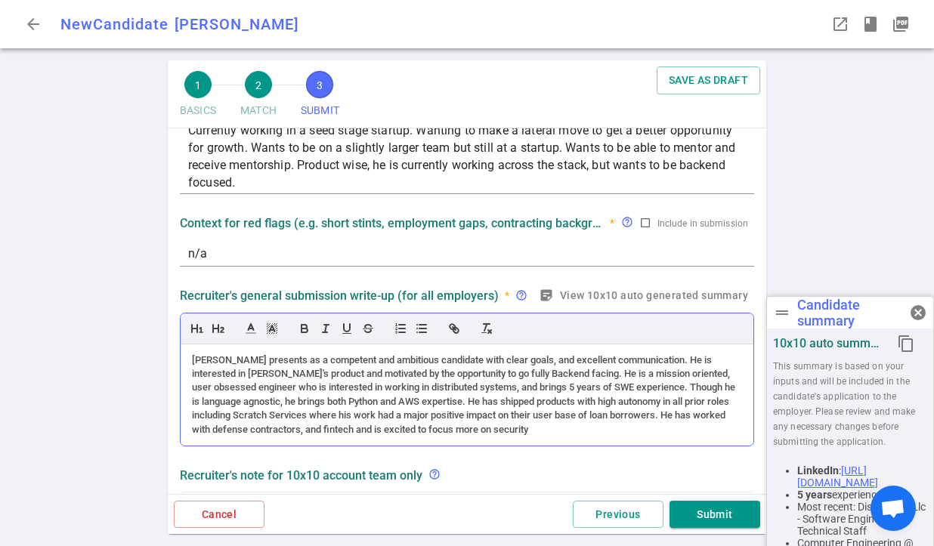
click at [403, 431] on div "[PERSON_NAME] presents as a competent and ambitious candidate with clear goals,…" at bounding box center [467, 396] width 550 height 84
click at [242, 428] on div "[PERSON_NAME] presents as a competent and ambitious candidate with clear goals,…" at bounding box center [467, 396] width 550 height 84
click at [428, 431] on div "[PERSON_NAME] presents as a competent and ambitious candidate with clear goals,…" at bounding box center [467, 396] width 550 height 84
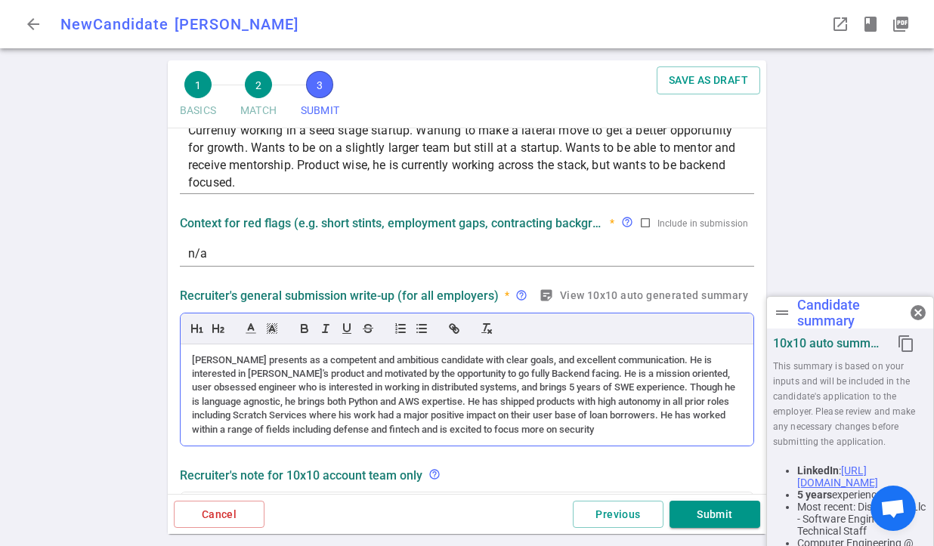
click at [468, 423] on div "[PERSON_NAME] presents as a competent and ambitious candidate with clear goals,…" at bounding box center [467, 396] width 550 height 84
drag, startPoint x: 611, startPoint y: 430, endPoint x: 702, endPoint y: 427, distance: 90.7
click at [702, 427] on div "[PERSON_NAME] presents as a competent and ambitious candidate with clear goals,…" at bounding box center [467, 396] width 550 height 84
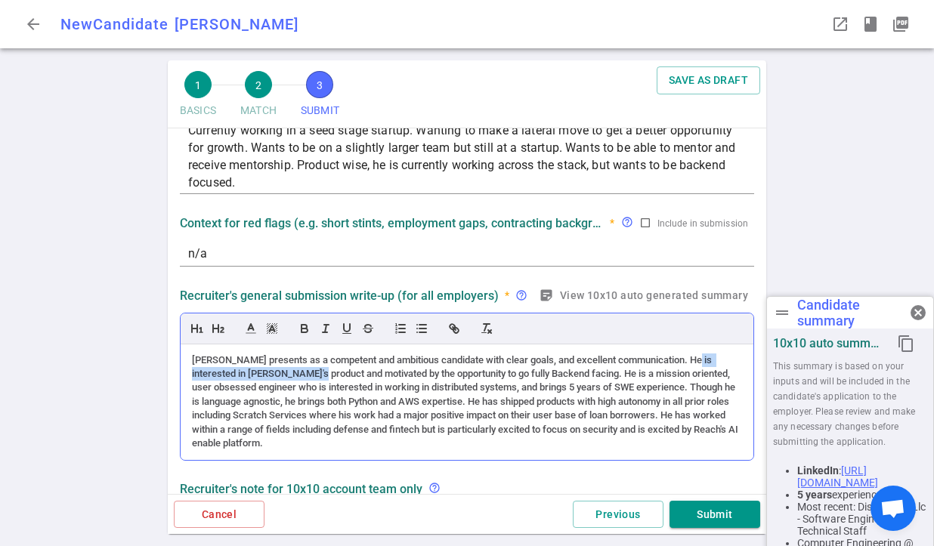
drag, startPoint x: 335, startPoint y: 375, endPoint x: 190, endPoint y: 376, distance: 144.3
click at [190, 376] on div "[PERSON_NAME] presents as a competent and ambitious candidate with clear goals,…" at bounding box center [467, 403] width 573 height 116
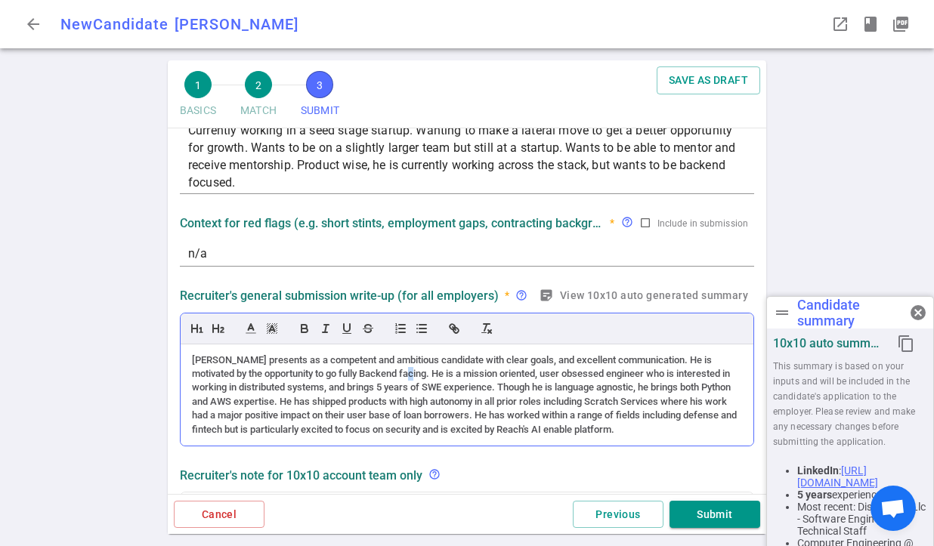
drag, startPoint x: 434, startPoint y: 376, endPoint x: 443, endPoint y: 399, distance: 24.4
click at [436, 377] on div "[PERSON_NAME] presents as a competent and ambitious candidate with clear goals,…" at bounding box center [467, 396] width 550 height 84
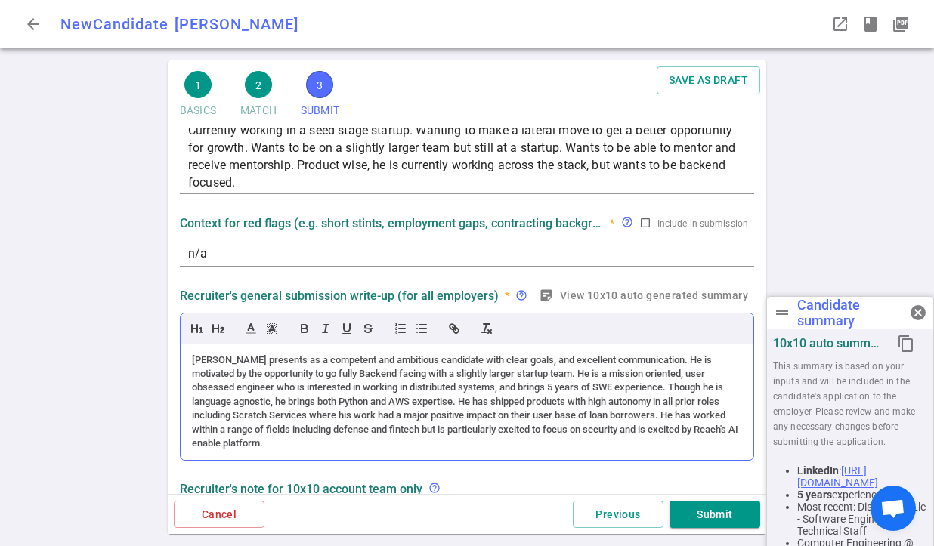
click at [260, 413] on div "[PERSON_NAME] presents as a competent and ambitious candidate with clear goals,…" at bounding box center [467, 402] width 550 height 97
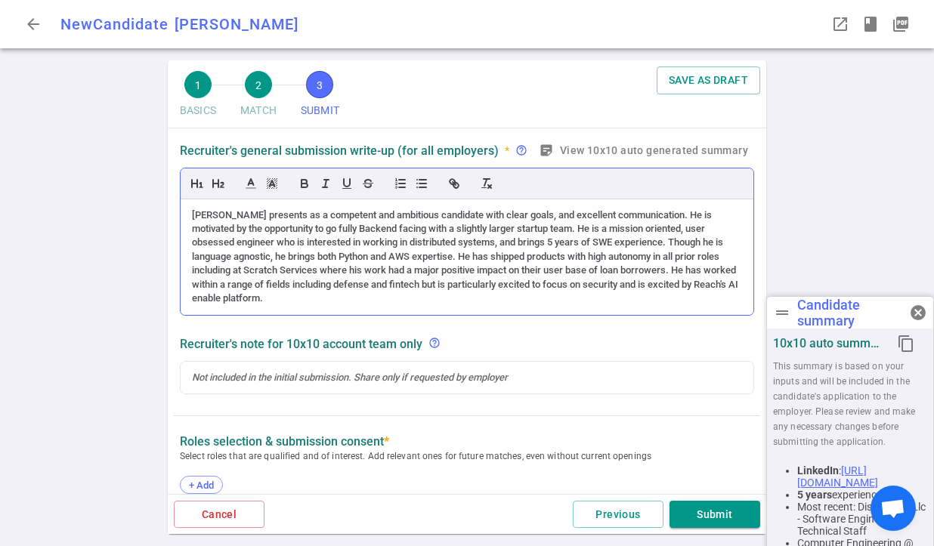
scroll to position [266, 0]
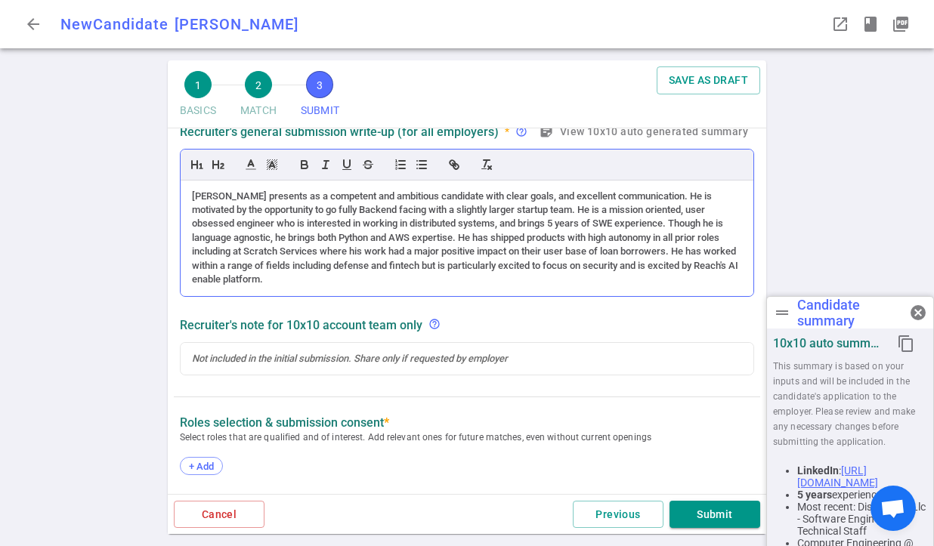
click at [574, 268] on div "[PERSON_NAME] presents as a competent and ambitious candidate with clear goals,…" at bounding box center [467, 238] width 550 height 97
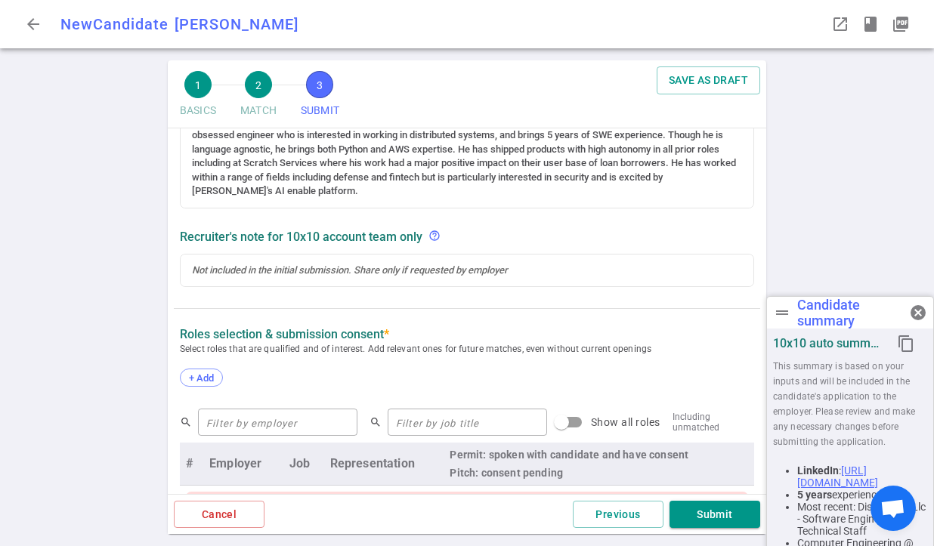
scroll to position [358, 0]
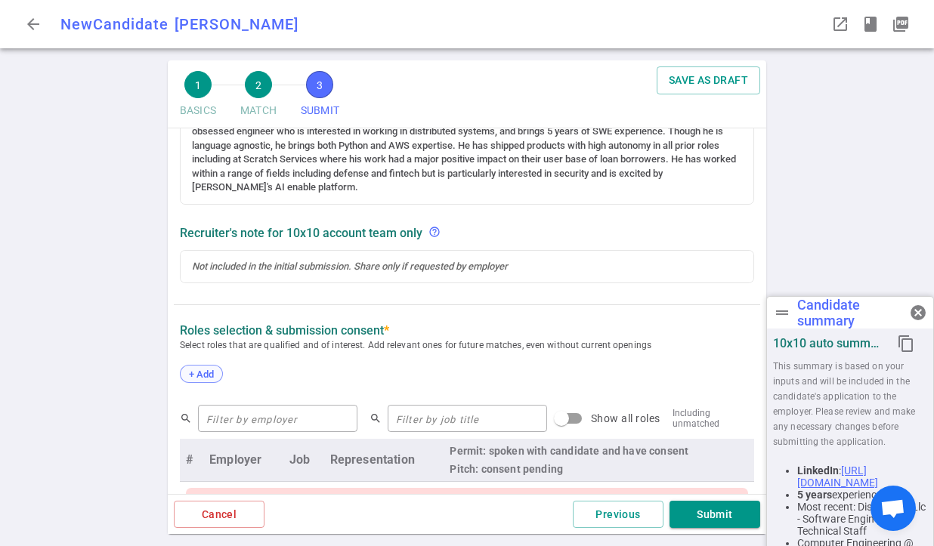
click at [217, 376] on span "+ Add" at bounding box center [202, 374] width 36 height 11
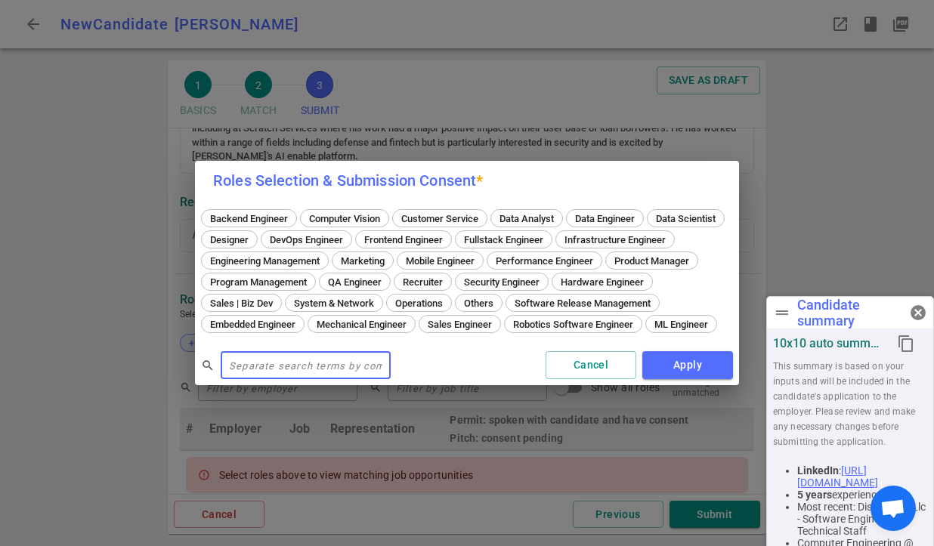
scroll to position [327, 0]
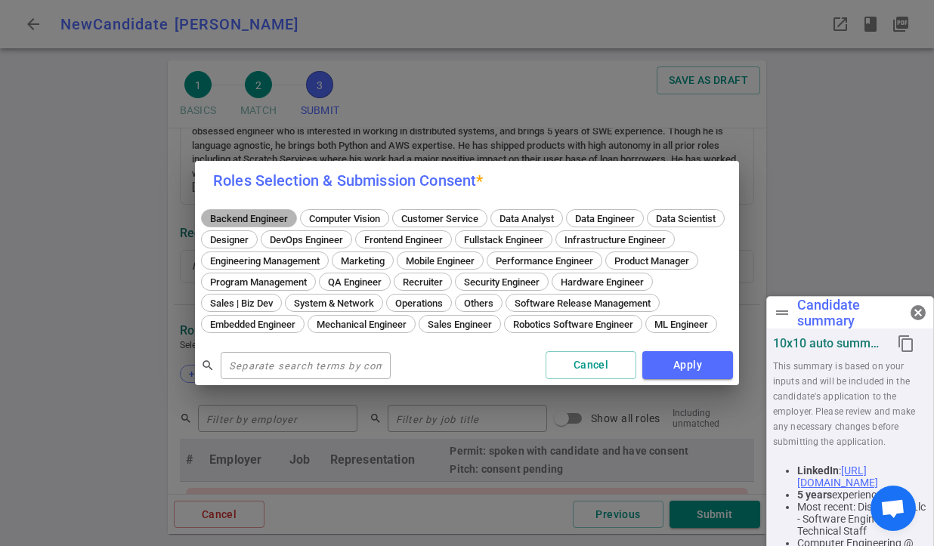
click at [248, 217] on div "Backend Engineer" at bounding box center [249, 218] width 96 height 18
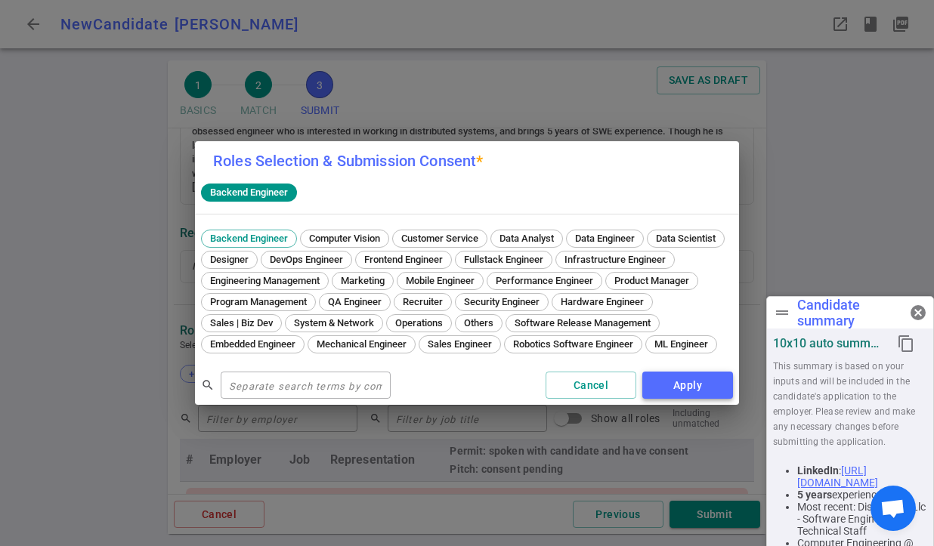
click at [679, 396] on button "Apply" at bounding box center [687, 386] width 91 height 28
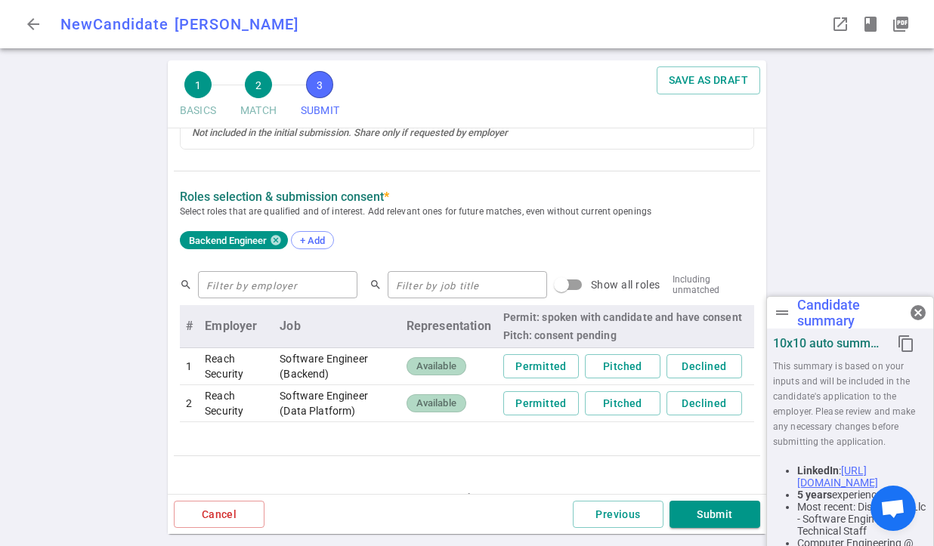
scroll to position [463, 0]
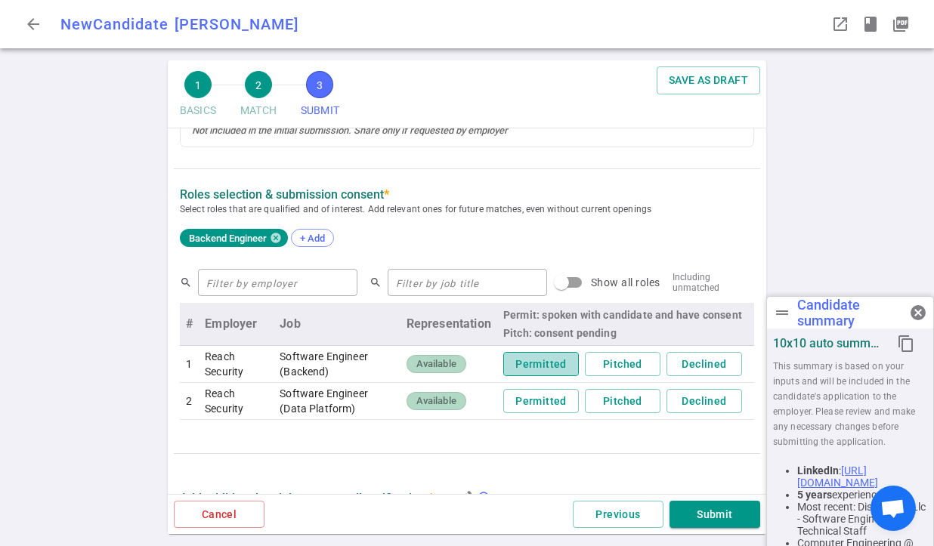
click at [511, 366] on button "Permitted" at bounding box center [541, 364] width 76 height 25
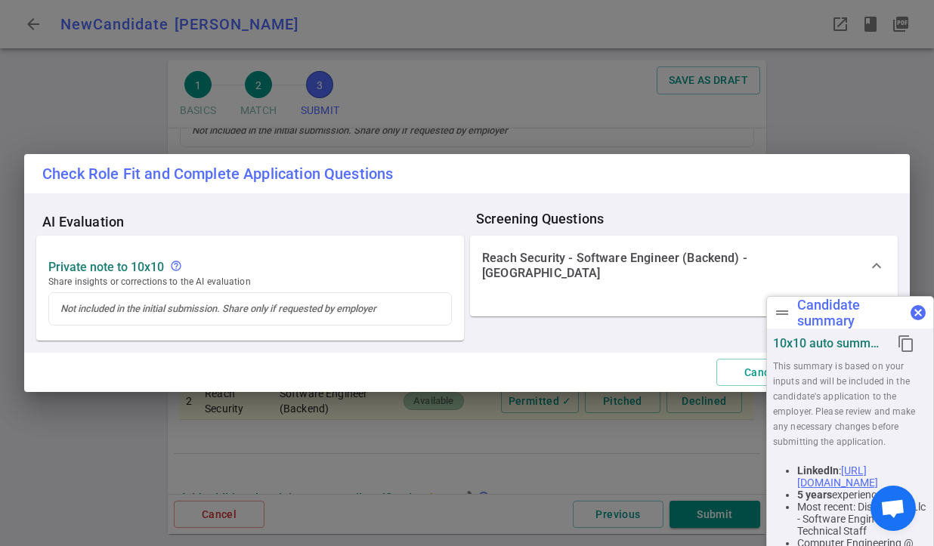
click at [912, 307] on span "cancel" at bounding box center [918, 313] width 18 height 18
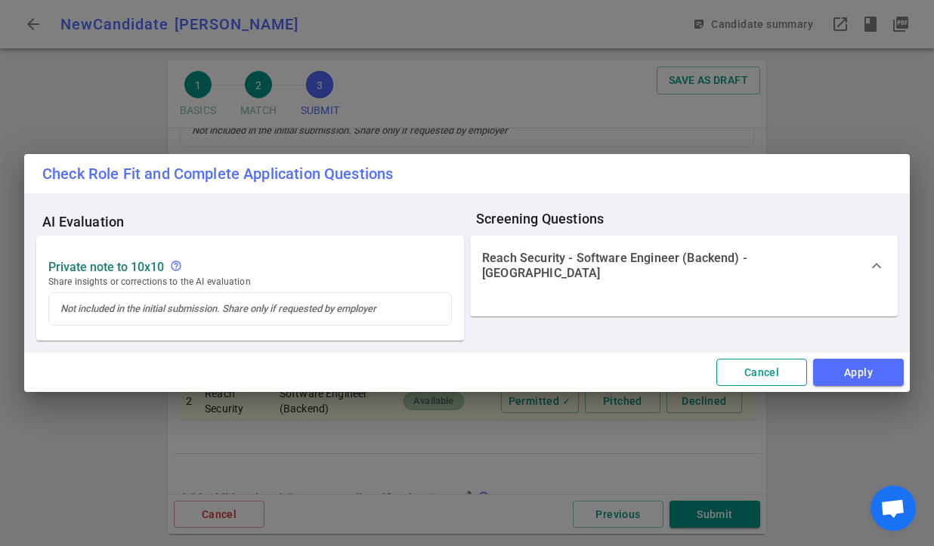
click at [756, 369] on button "Cancel" at bounding box center [761, 373] width 91 height 28
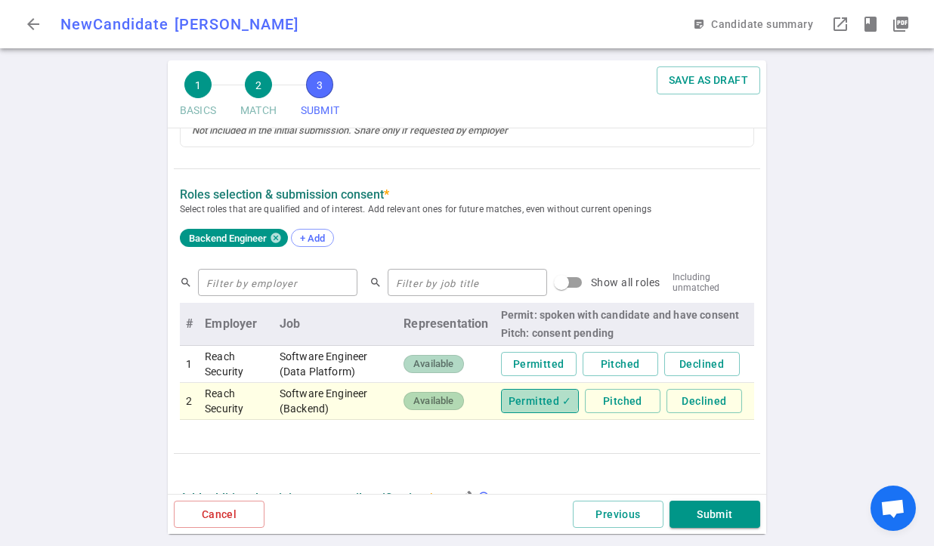
click at [523, 399] on button "Permitted ✓" at bounding box center [540, 401] width 78 height 25
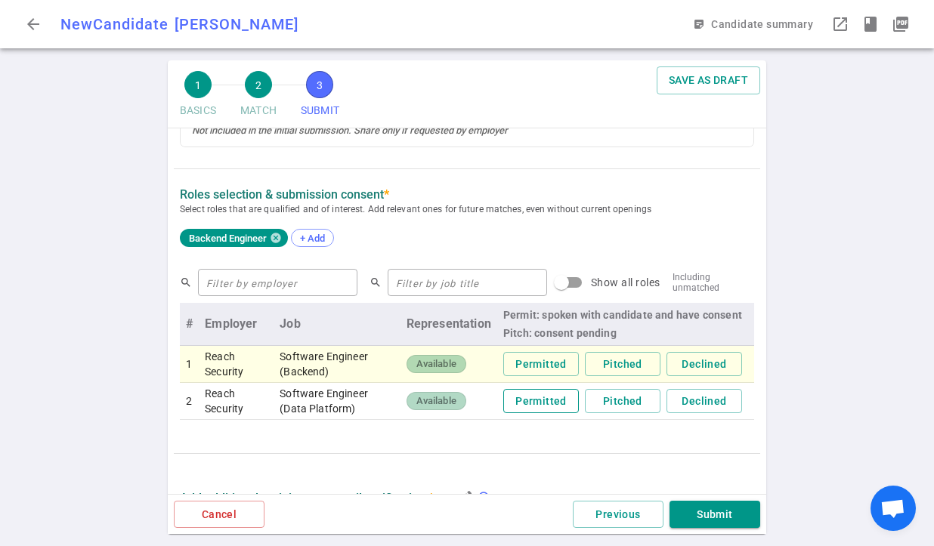
click at [533, 404] on button "Permitted" at bounding box center [541, 401] width 76 height 25
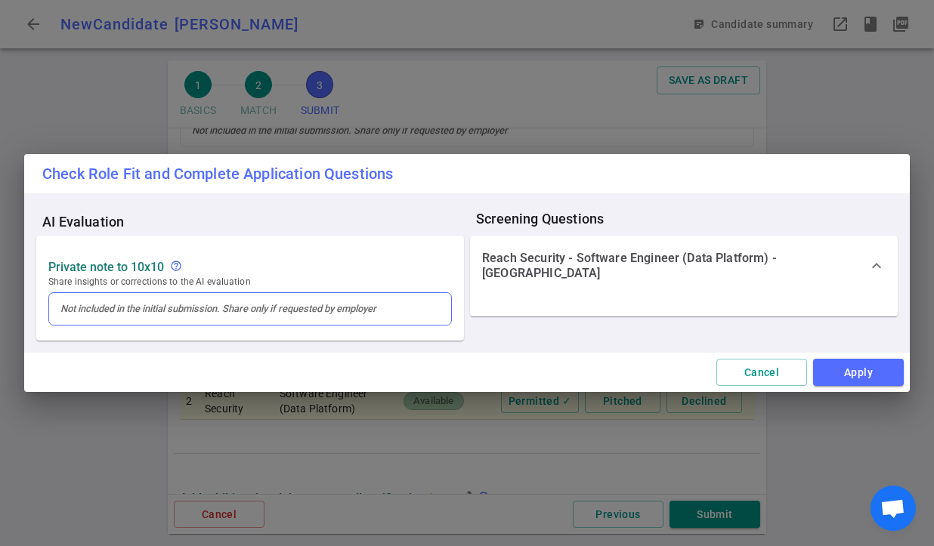
click at [138, 310] on div at bounding box center [249, 309] width 379 height 14
click at [264, 308] on div at bounding box center [249, 309] width 379 height 14
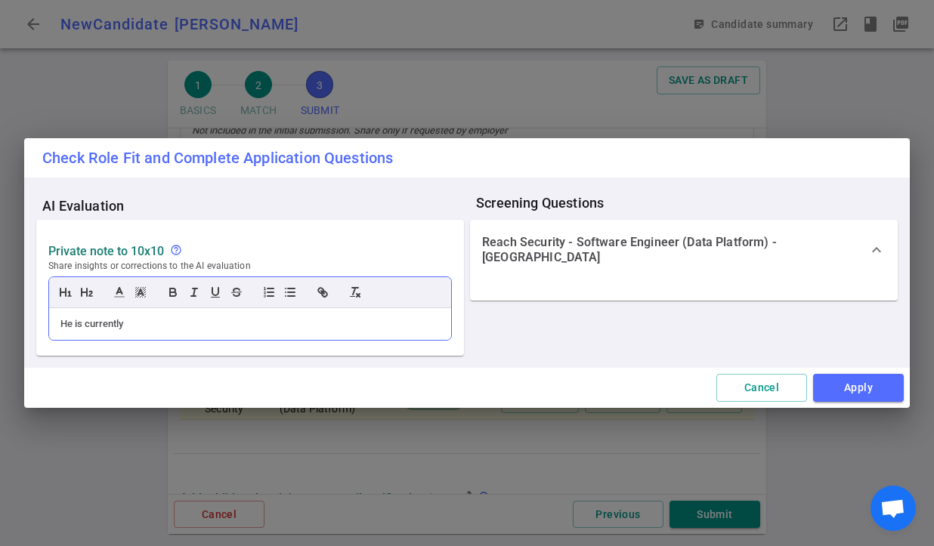
scroll to position [0, 0]
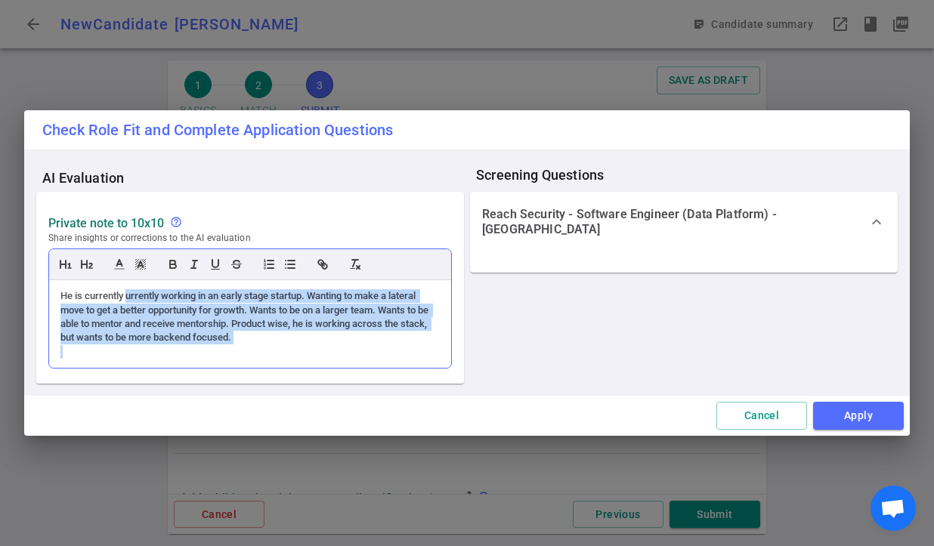
drag, startPoint x: 128, startPoint y: 300, endPoint x: 263, endPoint y: 346, distance: 142.9
click at [263, 346] on div "He is currently urrently working in an early stage startup. Wanting to make a l…" at bounding box center [250, 324] width 402 height 88
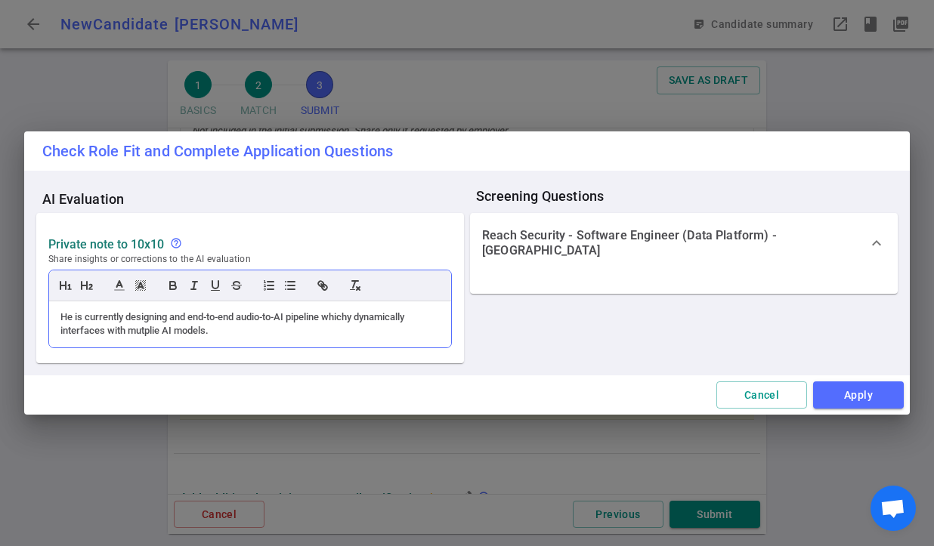
click at [356, 314] on div "He is currently designing and end-to-end audio-to-AI pipeline whichy dynamicall…" at bounding box center [249, 325] width 379 height 28
click at [157, 335] on div "He is currently designing and end-to-end audio-to-AI pipeline which dynamically…" at bounding box center [249, 325] width 379 height 28
click at [124, 326] on div "He is currently designing and end-to-end audio-to-AI pipeline which dynamically…" at bounding box center [249, 325] width 379 height 28
click at [243, 329] on div "He is currently designing and end-to-end audio-to-AI pipeline which dynamically…" at bounding box center [249, 325] width 379 height 28
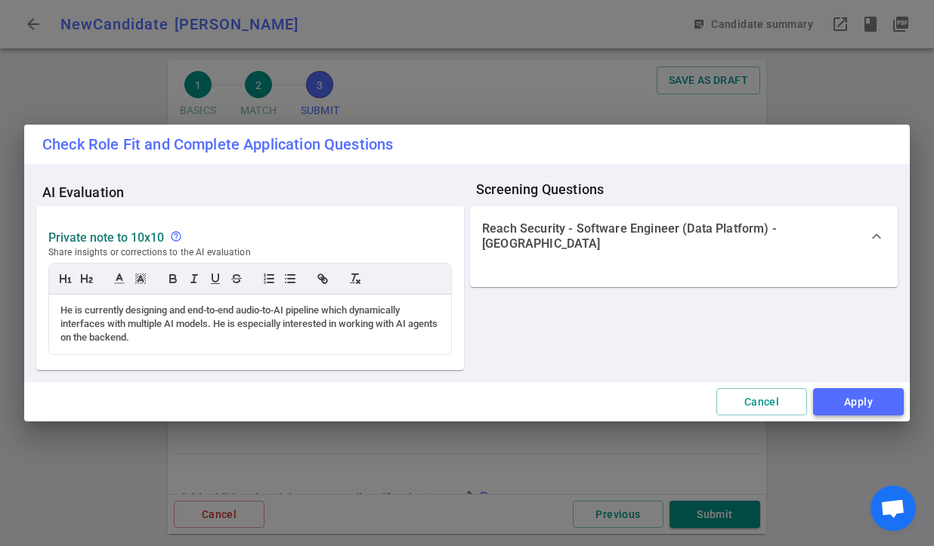
click at [845, 403] on button "Apply" at bounding box center [858, 402] width 91 height 28
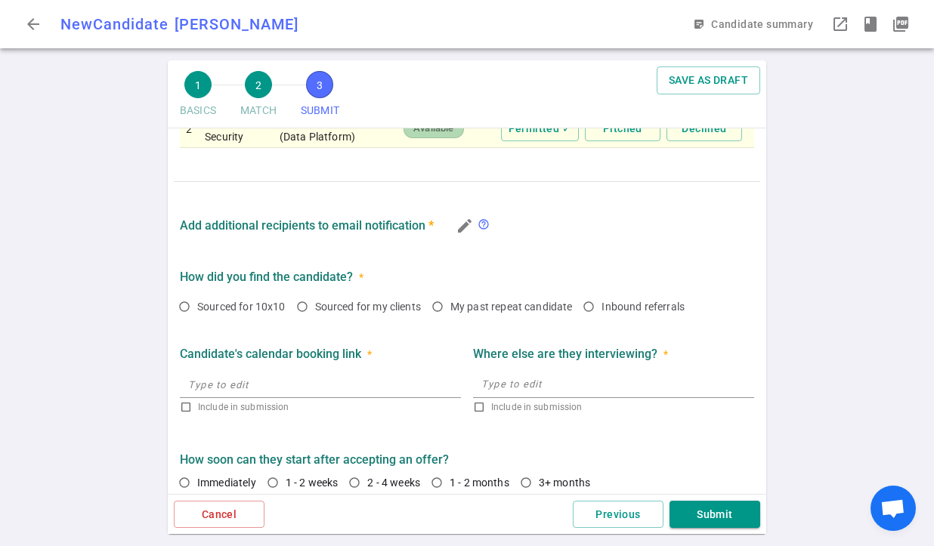
scroll to position [760, 0]
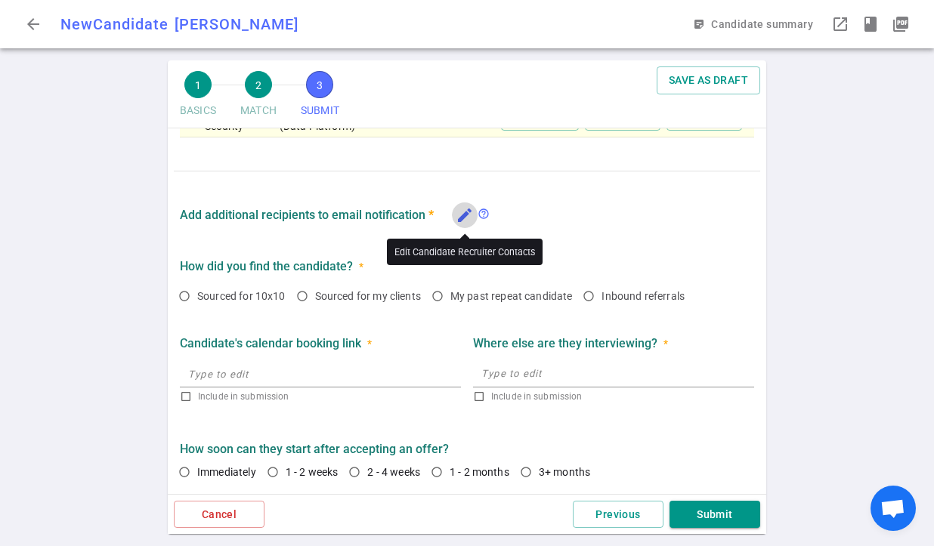
click at [466, 216] on icon "edit" at bounding box center [465, 215] width 18 height 18
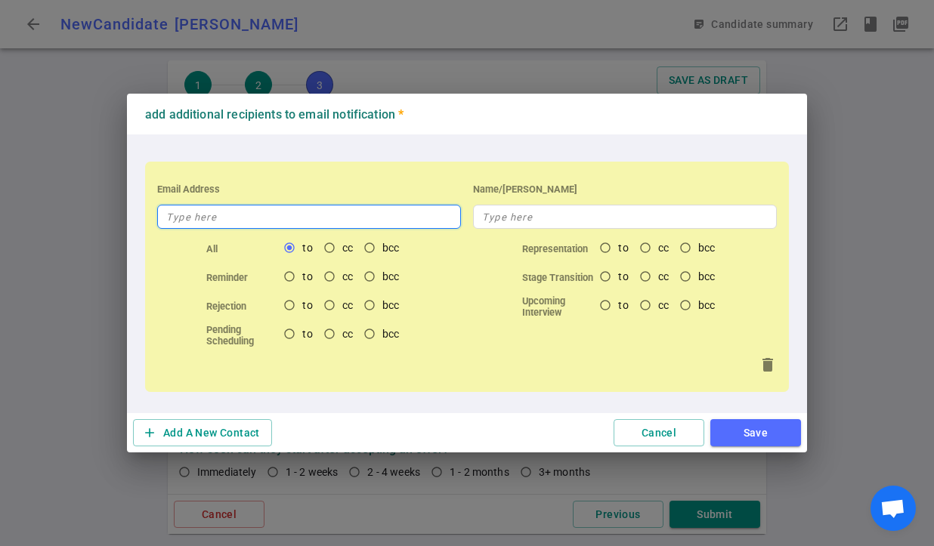
click at [262, 222] on input "text" at bounding box center [309, 217] width 304 height 24
type input "[EMAIL_ADDRESS][DOMAIN_NAME]"
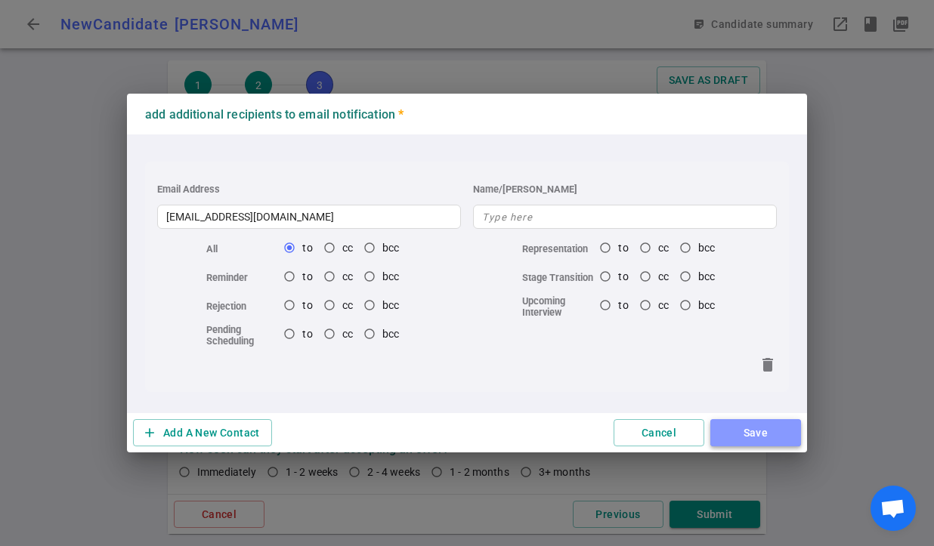
click at [756, 436] on button "Save" at bounding box center [755, 433] width 91 height 28
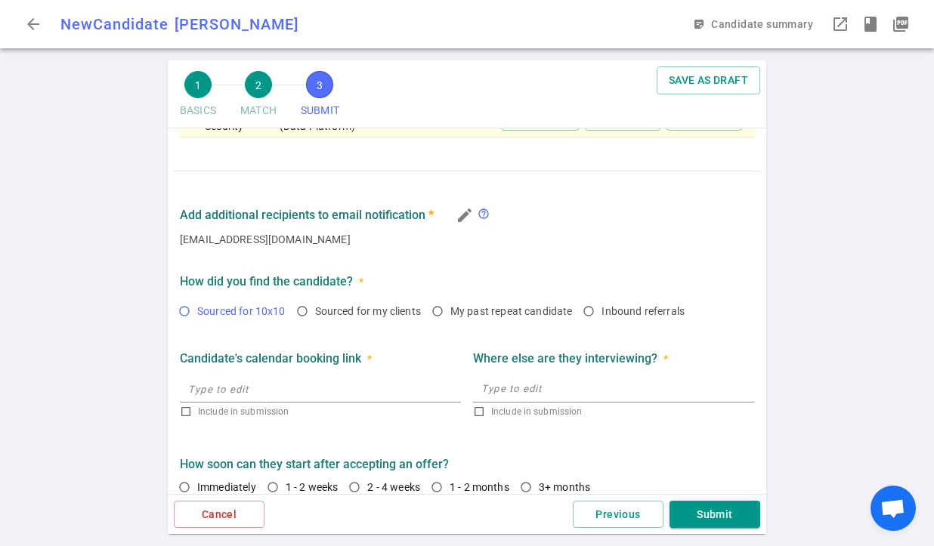
click at [187, 309] on input "Sourced for 10x10" at bounding box center [185, 311] width 26 height 26
radio input "true"
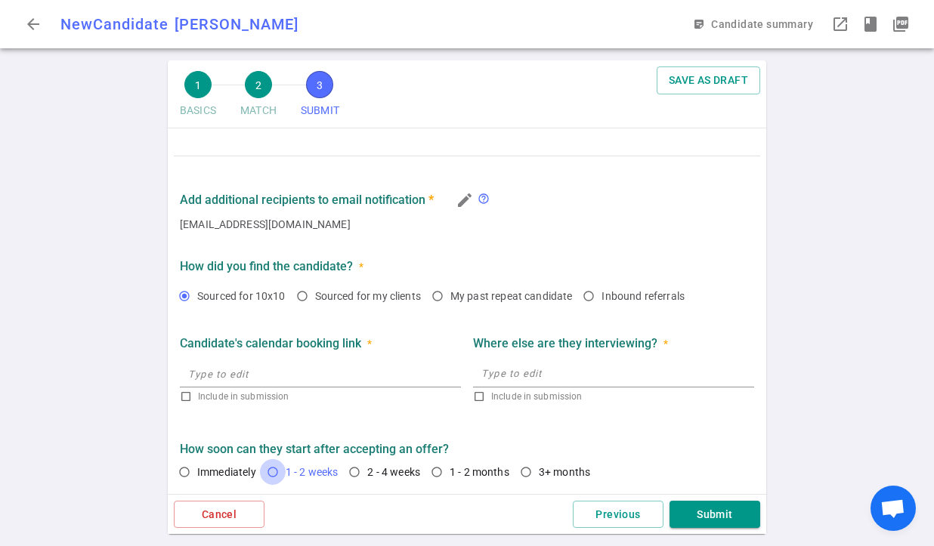
click at [276, 471] on input "1 - 2 weeks" at bounding box center [273, 472] width 26 height 26
radio input "true"
click at [301, 375] on input "text" at bounding box center [320, 374] width 281 height 24
type input "n/a"
checkbox input "true"
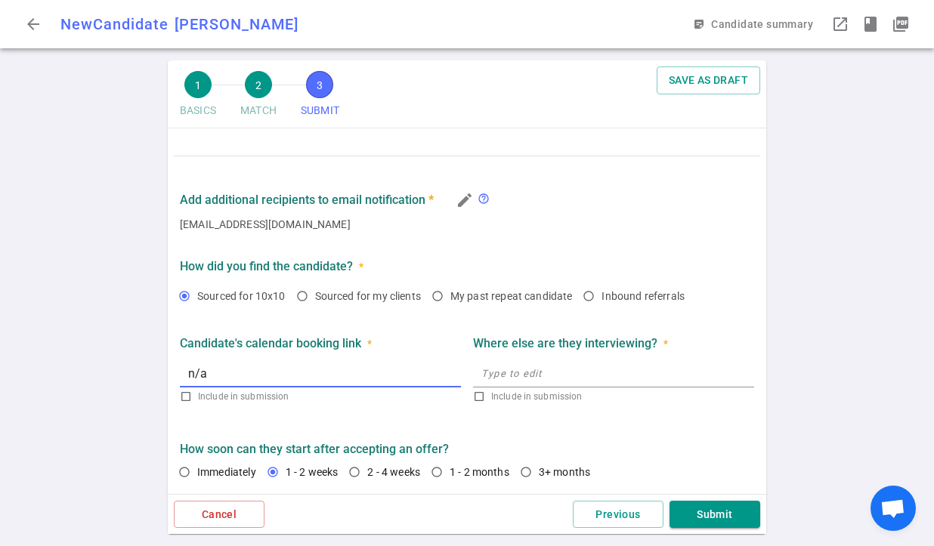
type input "[URL]"
click at [518, 372] on textarea at bounding box center [613, 373] width 264 height 17
type textarea "n/a"
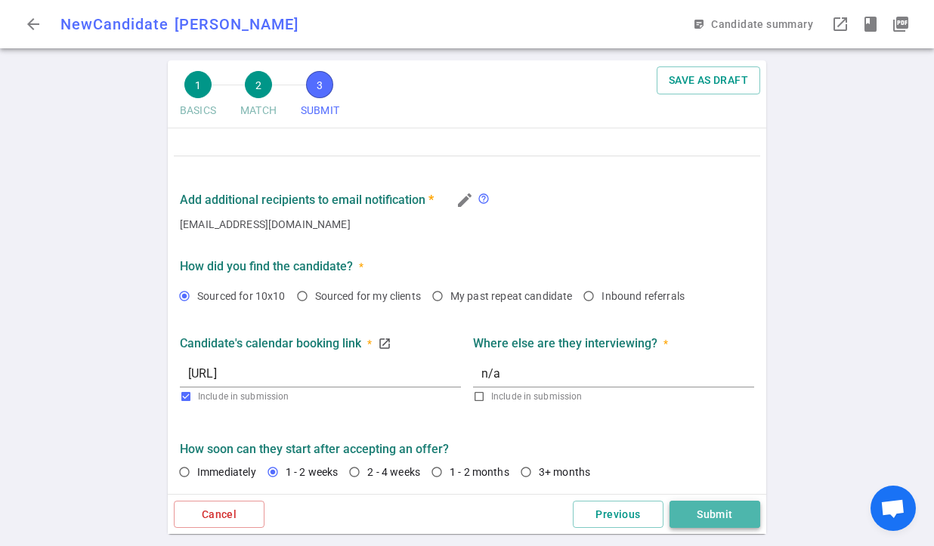
click at [706, 519] on button "Submit" at bounding box center [714, 515] width 91 height 28
type textarea "Currently working in a seed stage startup. Wanting to make a lateral move to ge…"
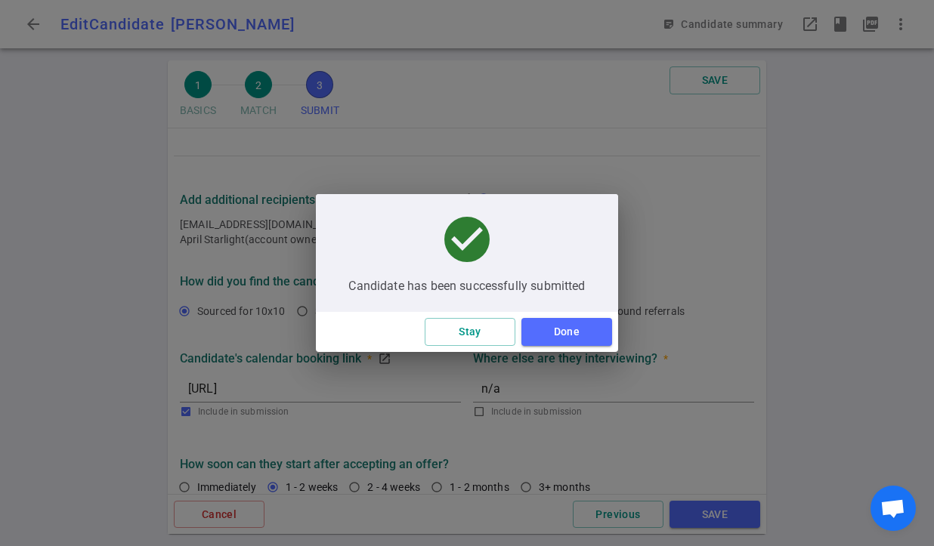
click at [540, 322] on button "Done" at bounding box center [566, 332] width 91 height 28
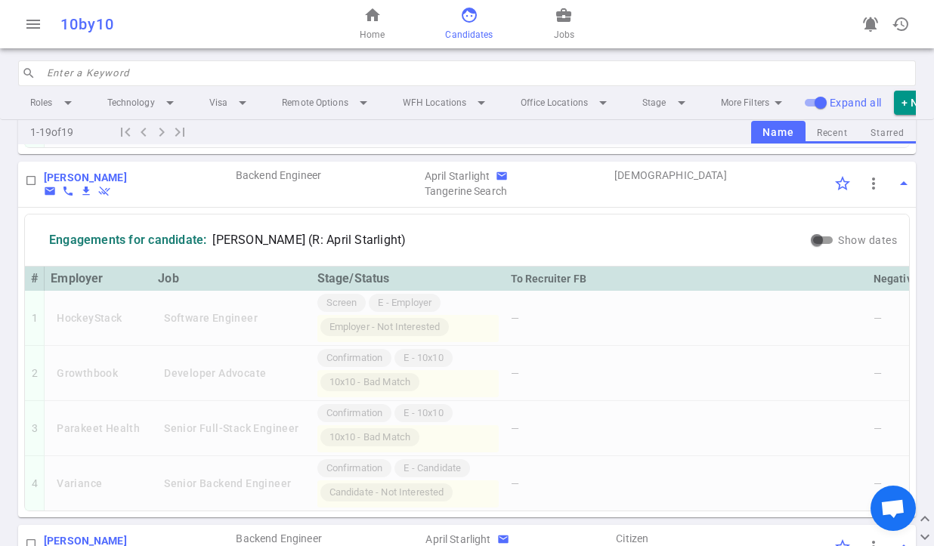
scroll to position [740, 0]
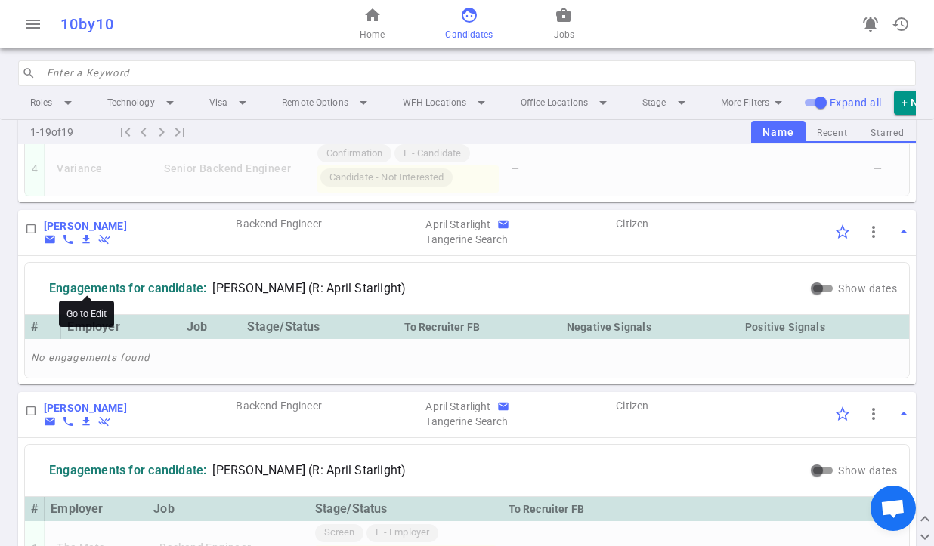
click at [115, 232] on b "[PERSON_NAME]" at bounding box center [85, 226] width 83 height 12
